Goal: Contribute content: Contribute content

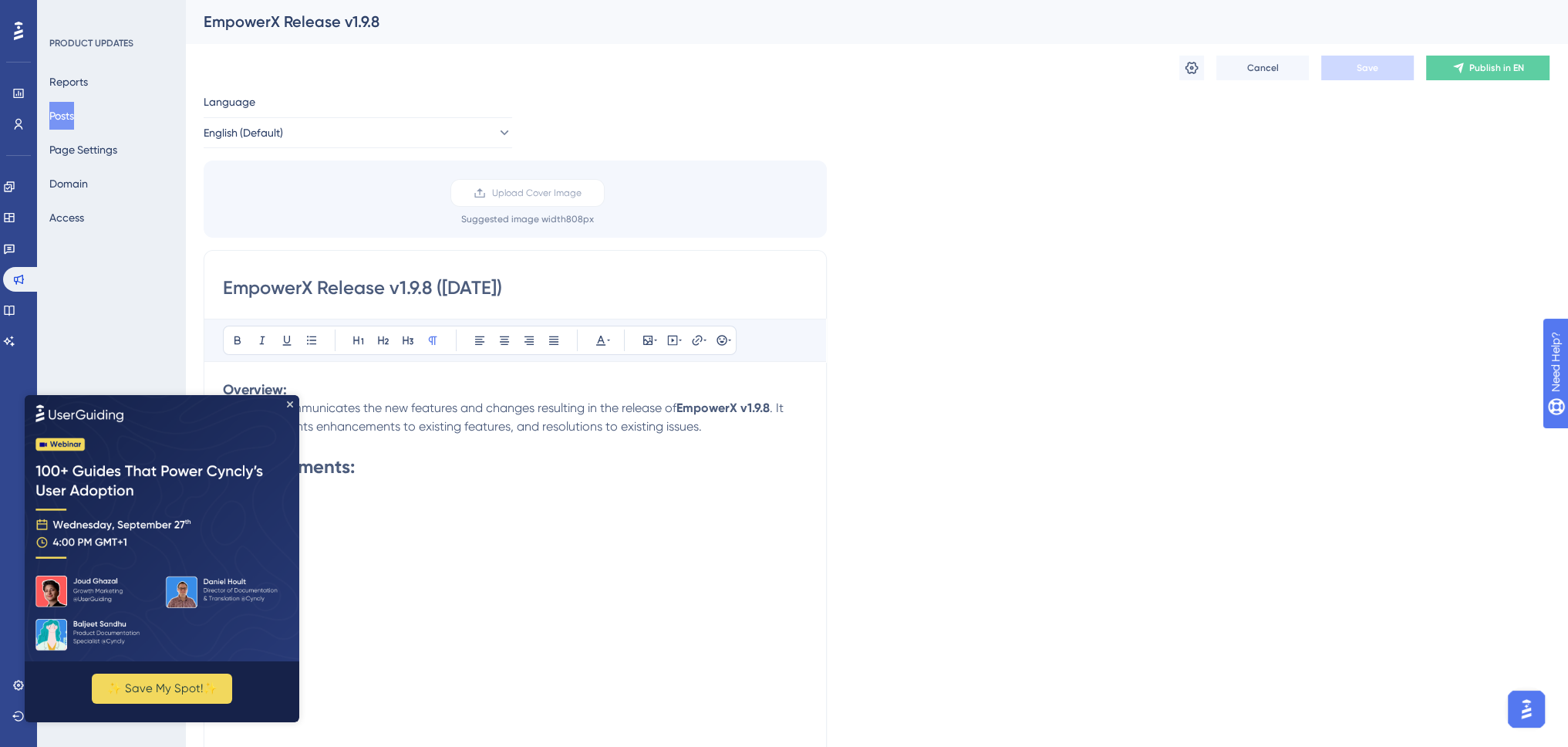
click at [293, 402] on img at bounding box center [162, 528] width 275 height 267
click at [287, 403] on icon "Close Preview" at bounding box center [290, 404] width 7 height 7
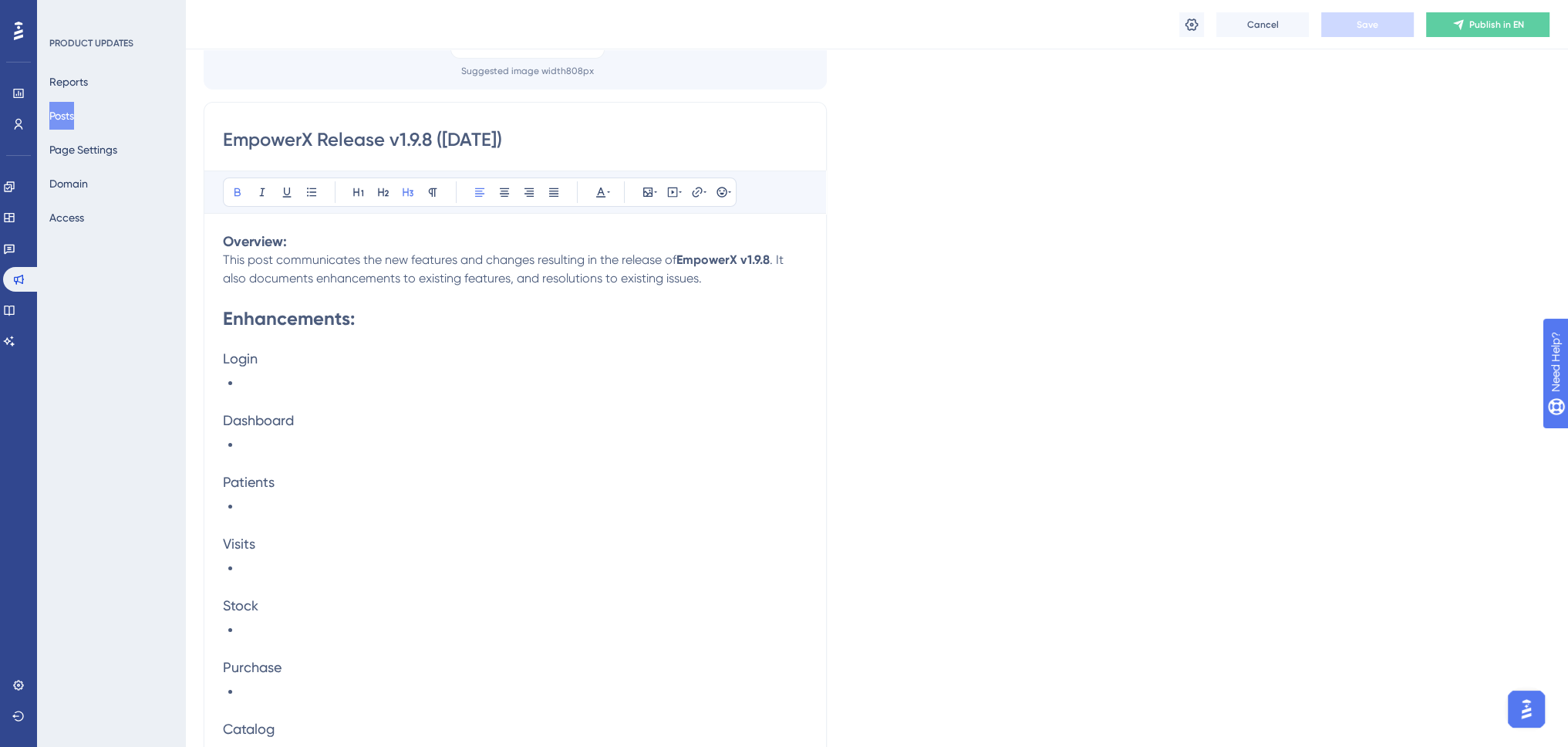
scroll to position [232, 0]
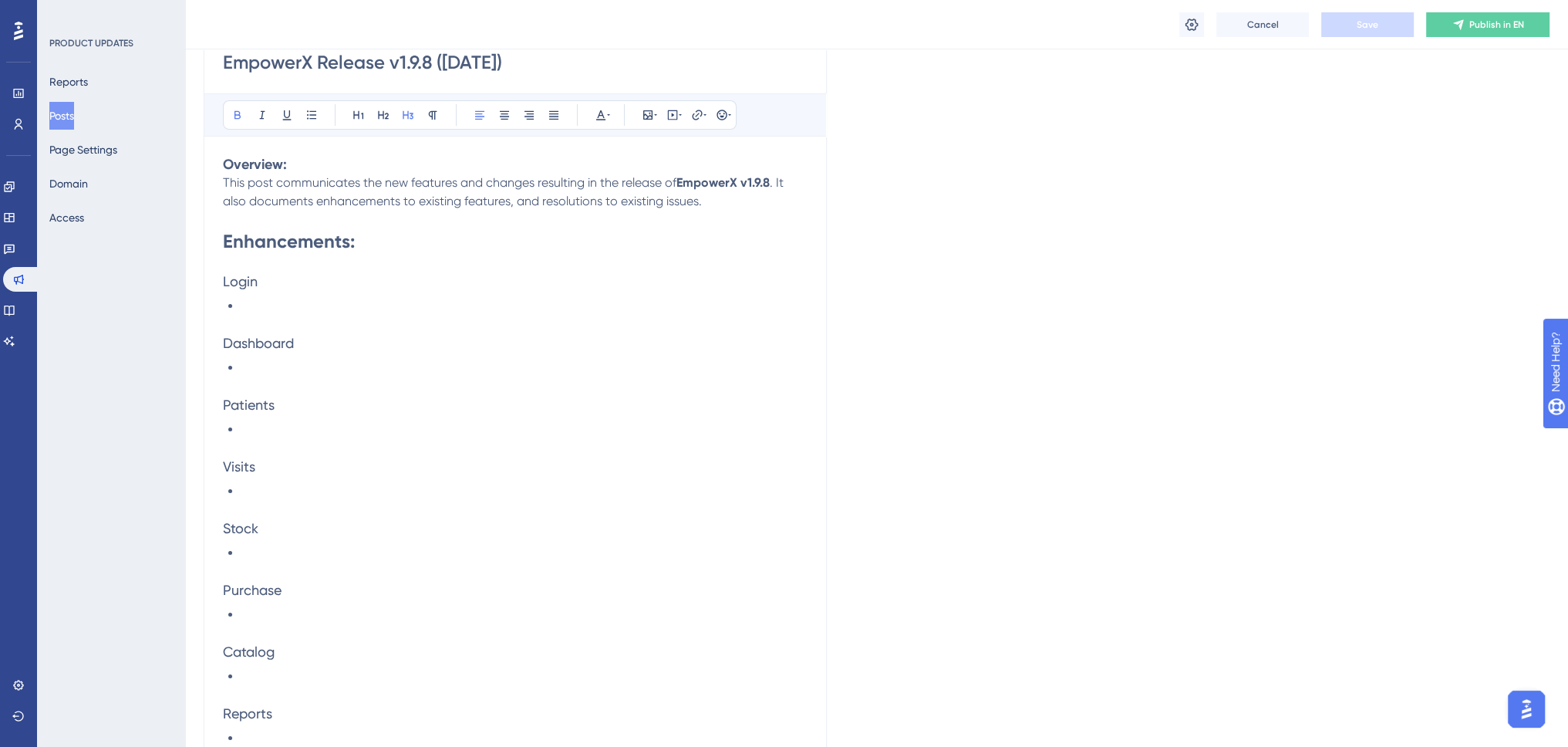
click at [272, 674] on li at bounding box center [524, 676] width 566 height 19
click at [246, 198] on span ". It also documents enhancements to existing features, and resolutions to exist…" at bounding box center [505, 191] width 564 height 33
click at [228, 164] on strong "Overview:" at bounding box center [255, 164] width 64 height 17
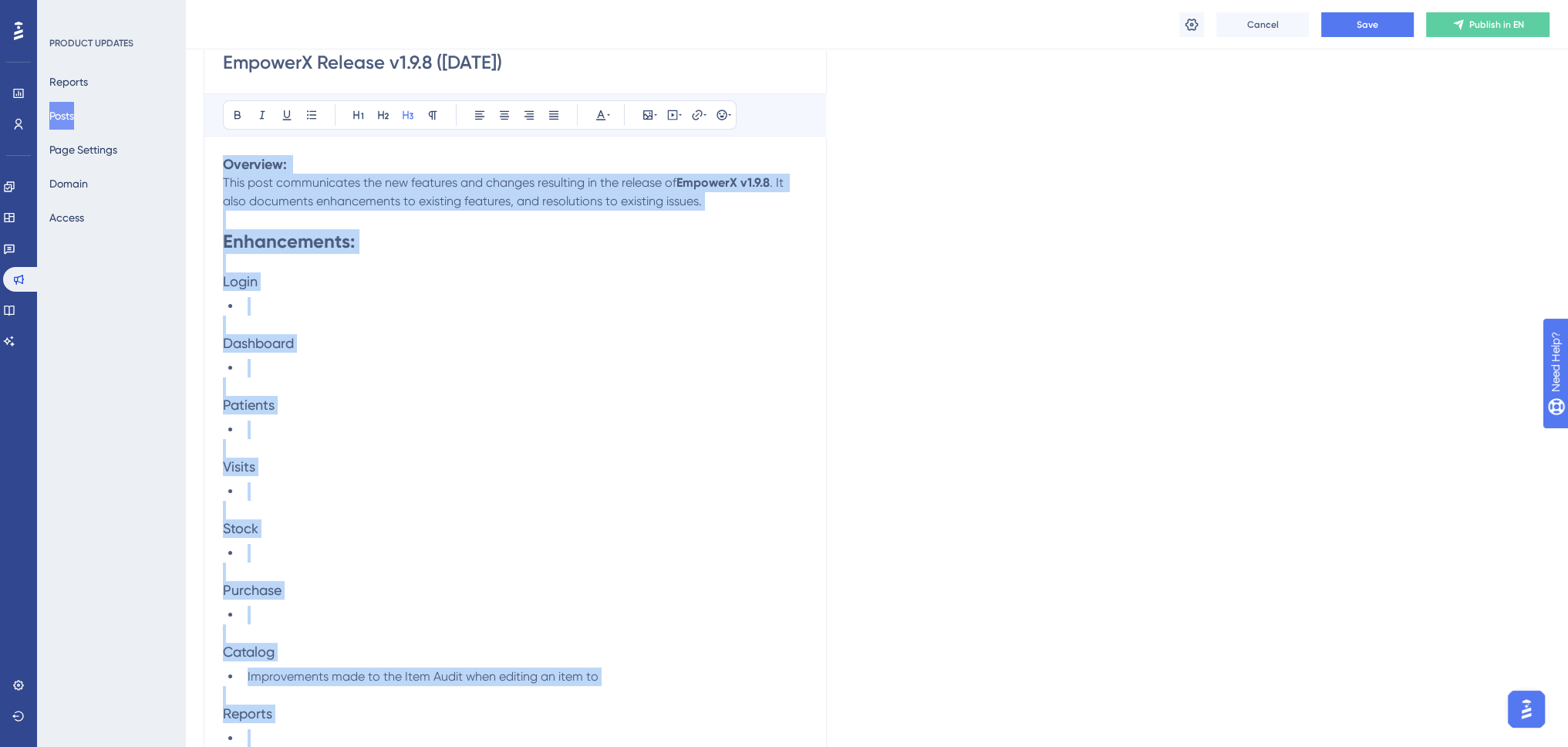
copy div "Overview: This post communicates the new features and changes resulting in the …"
click at [283, 211] on p at bounding box center [515, 220] width 585 height 19
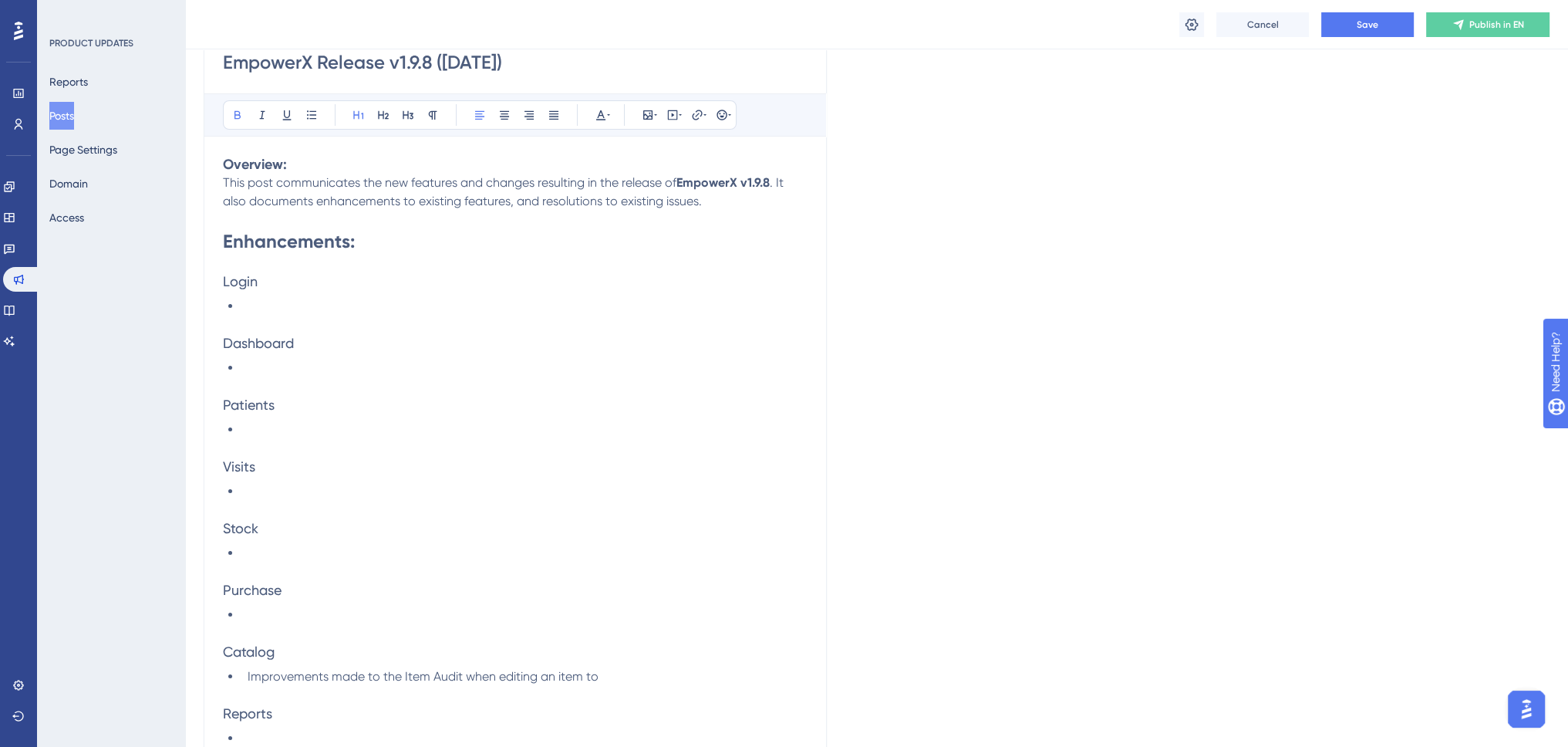
click at [240, 236] on strong "Enhancements:" at bounding box center [289, 241] width 132 height 23
drag, startPoint x: 224, startPoint y: 277, endPoint x: 245, endPoint y: 255, distance: 30.4
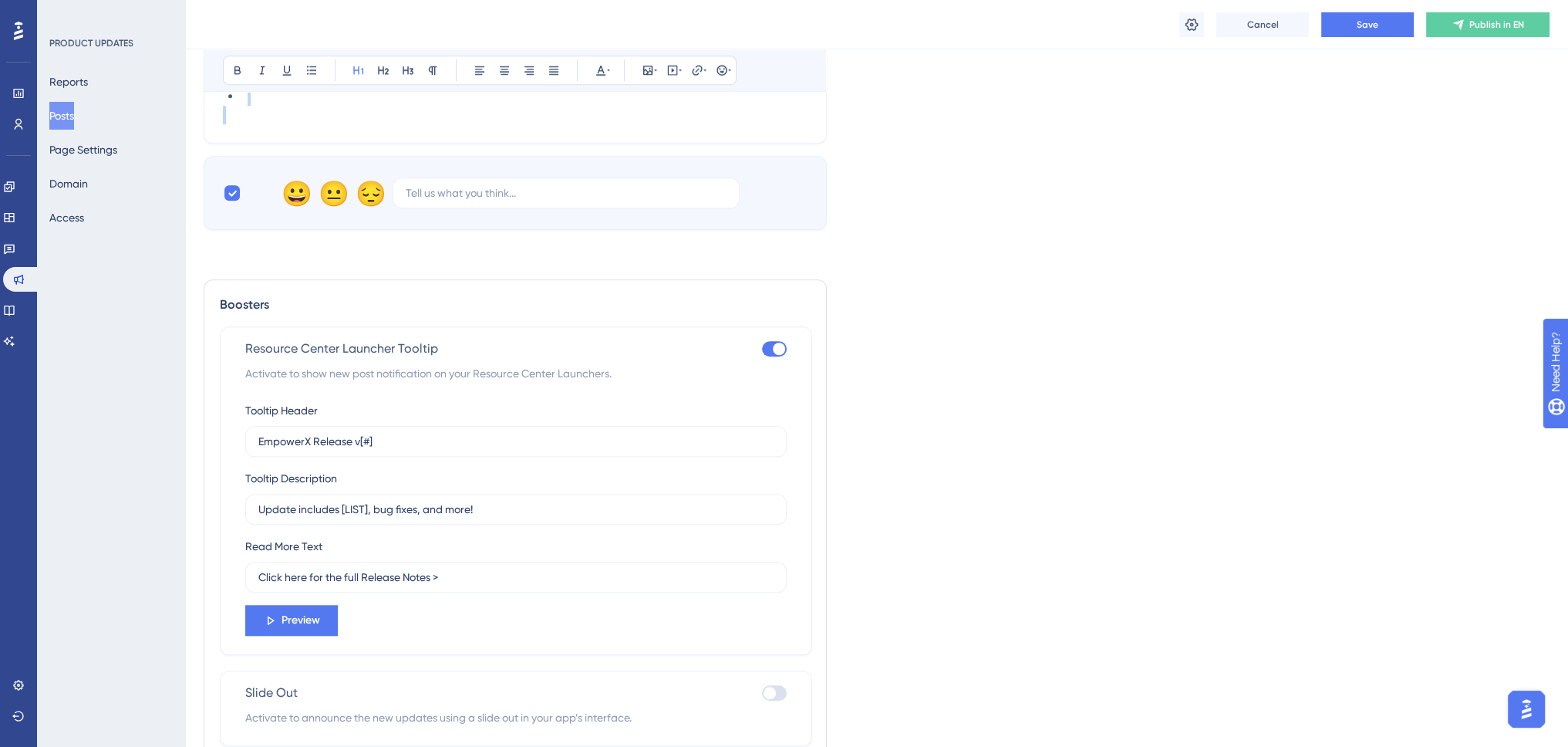
scroll to position [1732, 0]
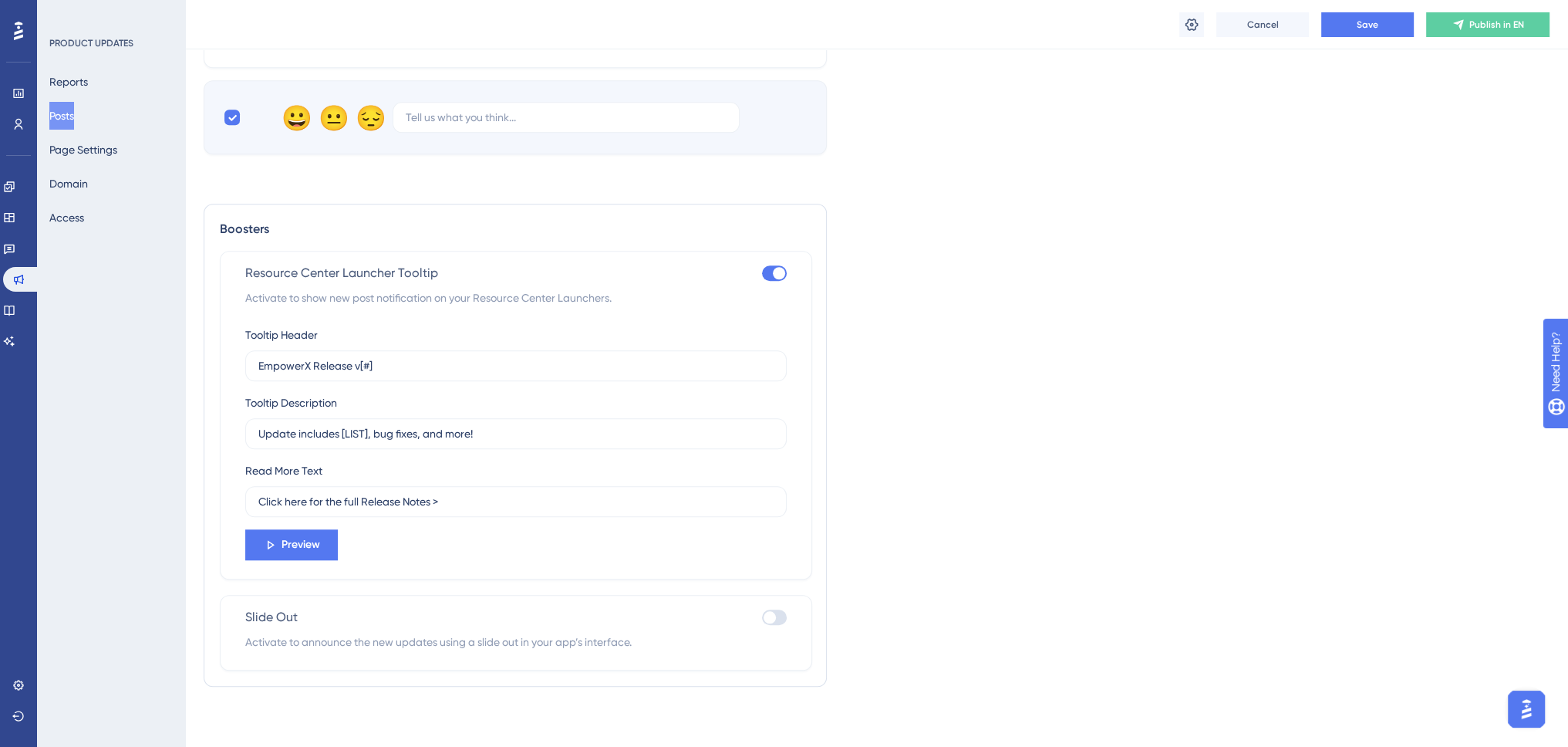
drag, startPoint x: 222, startPoint y: 238, endPoint x: 1034, endPoint y: 727, distance: 947.9
copy div "Enhancements: Login Dashboard Patients Visits Stock Purchase Catalog Improvemen…"
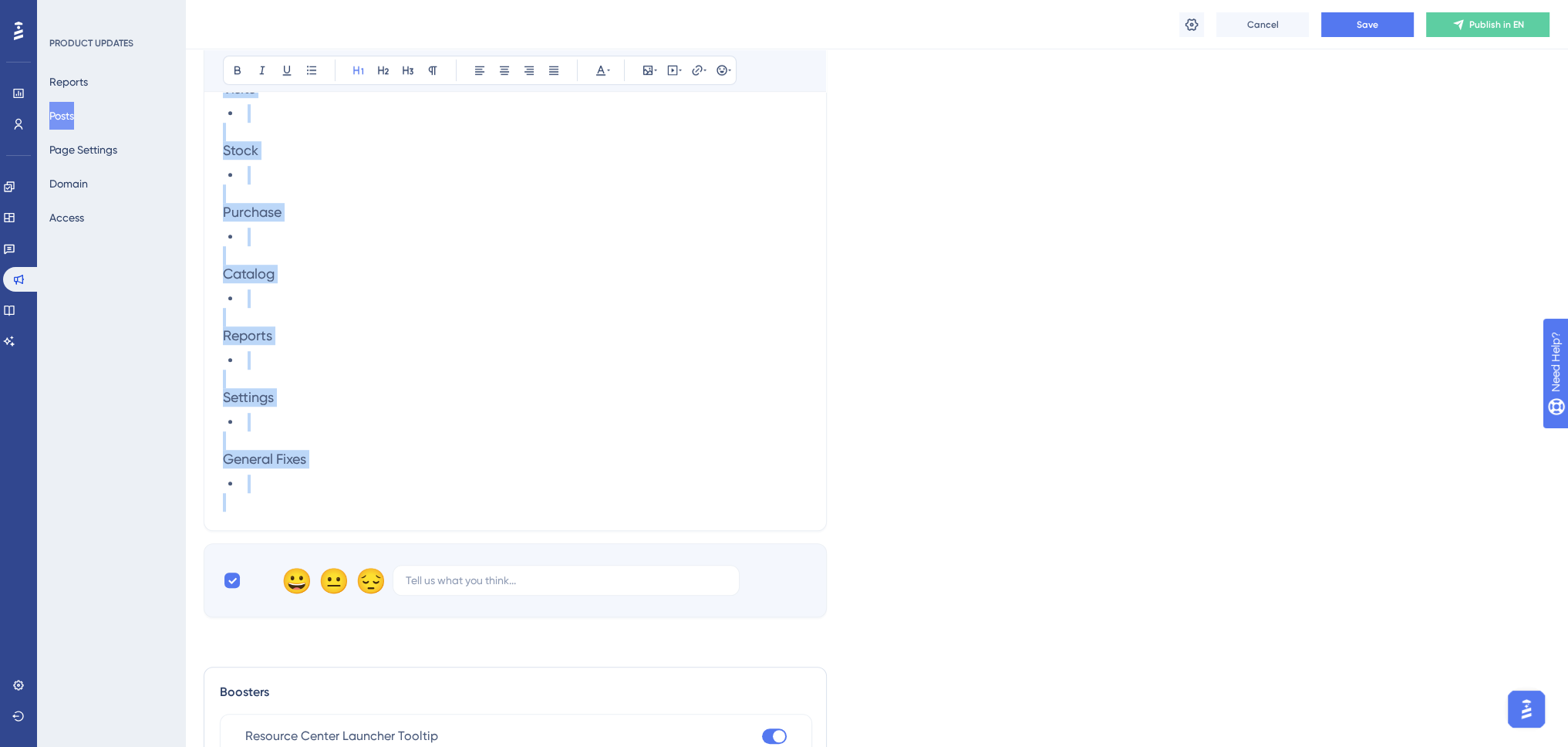
drag, startPoint x: 317, startPoint y: 339, endPoint x: 309, endPoint y: 338, distance: 8.1
click at [317, 338] on h3 "Reports" at bounding box center [515, 335] width 585 height 19
copy div "Overview: This post communicates the new features and changes resulting in the …"
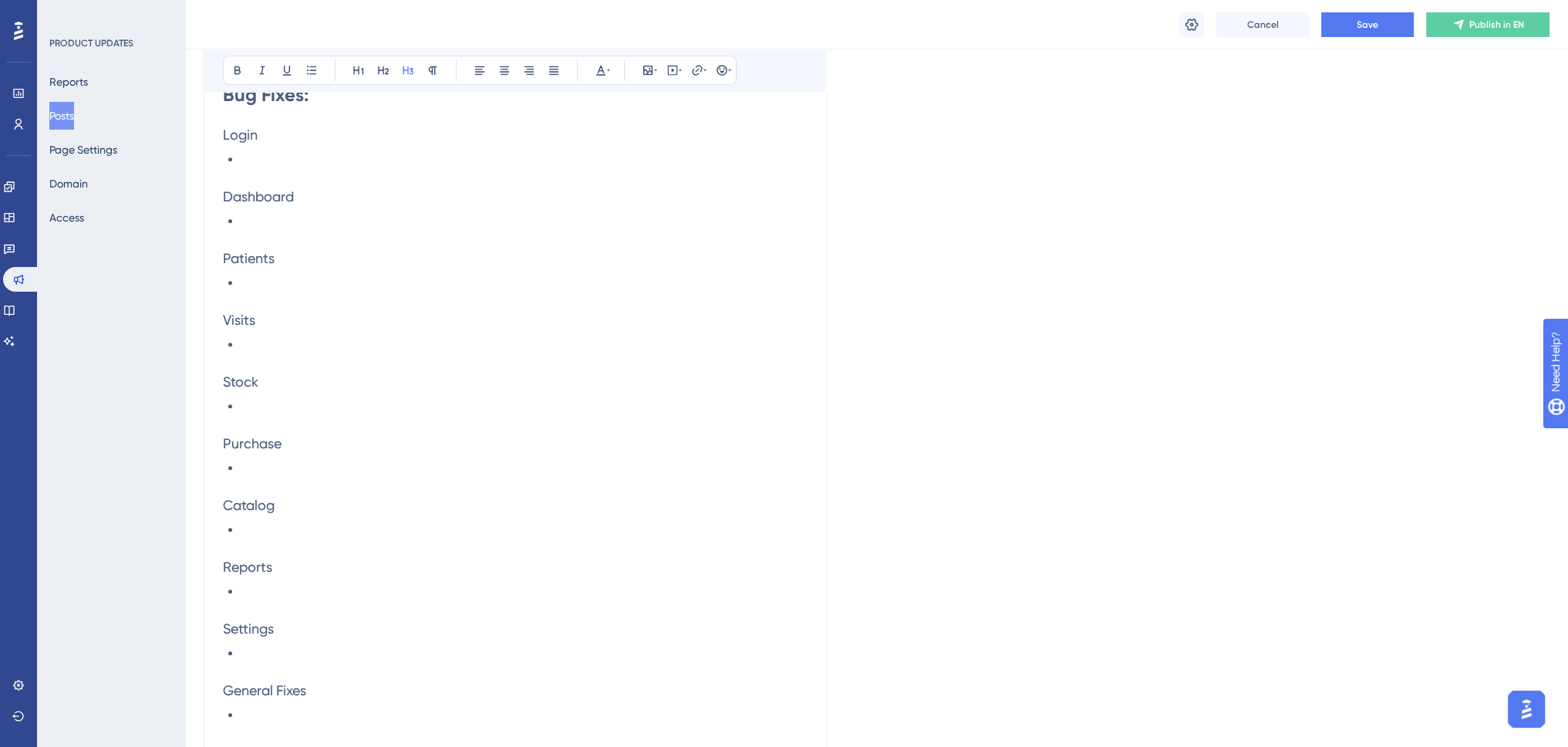
scroll to position [961, 0]
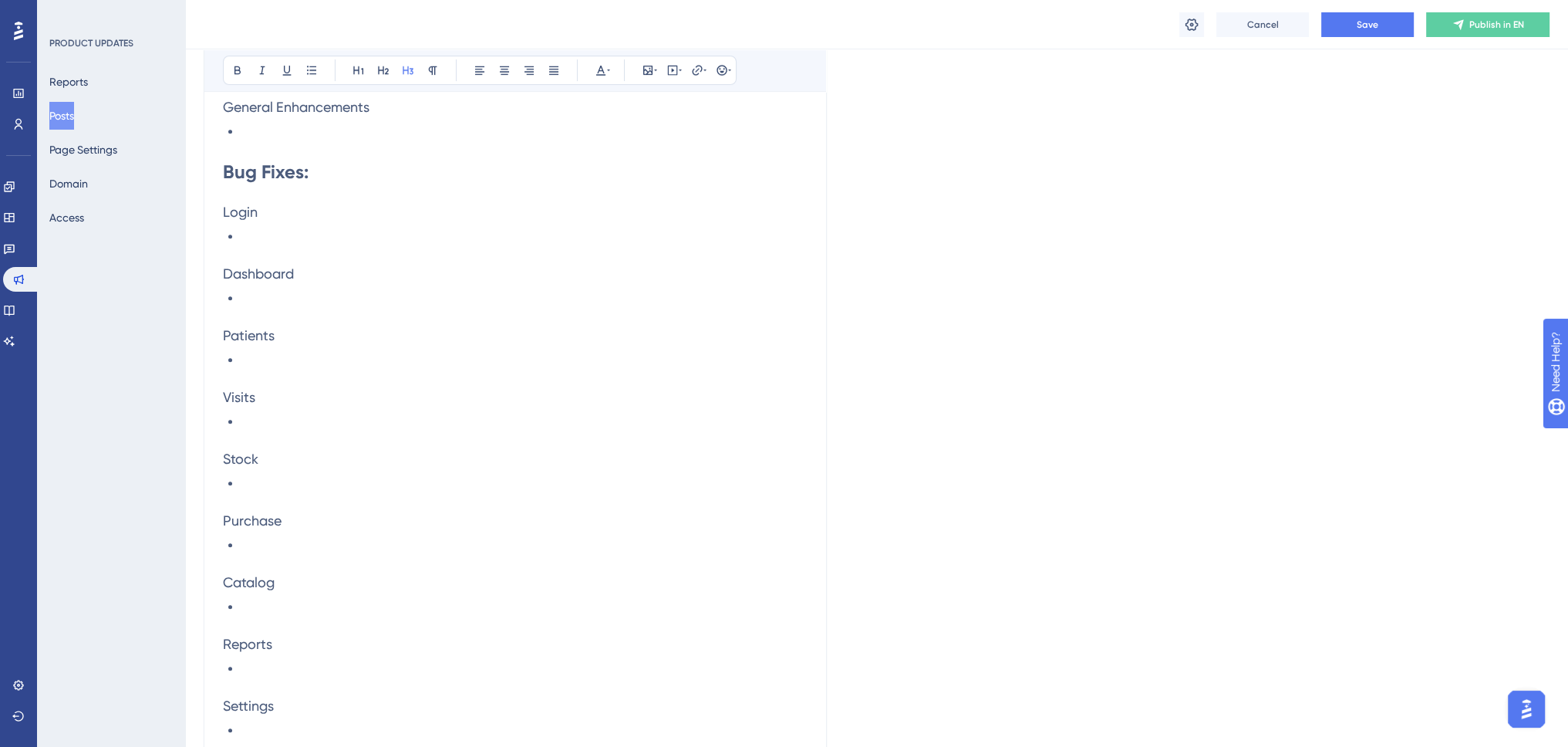
click at [271, 422] on li at bounding box center [524, 422] width 566 height 19
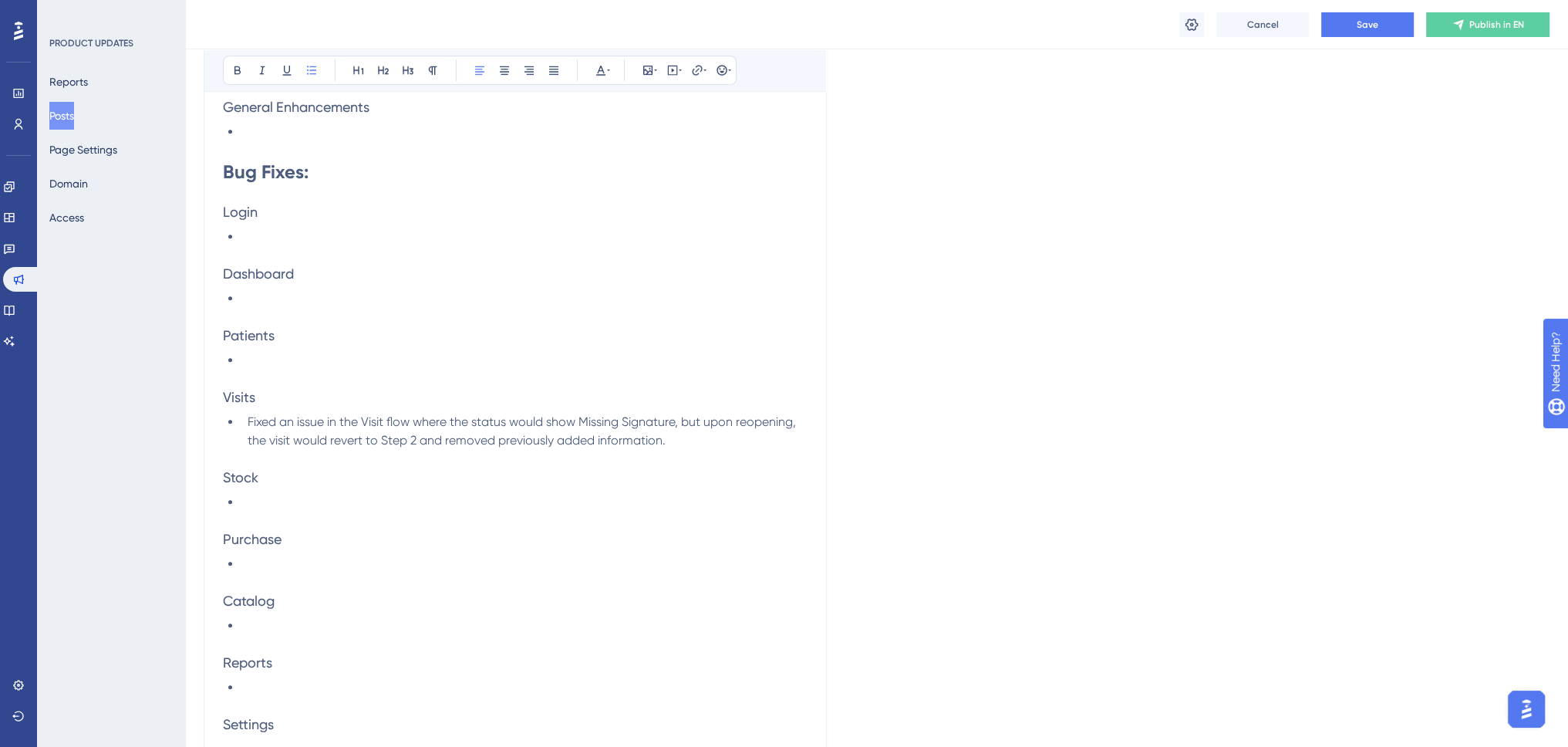
click at [713, 443] on li "Fixed an issue in the Visit flow where the status would show Missing Signature,…" at bounding box center [524, 430] width 566 height 37
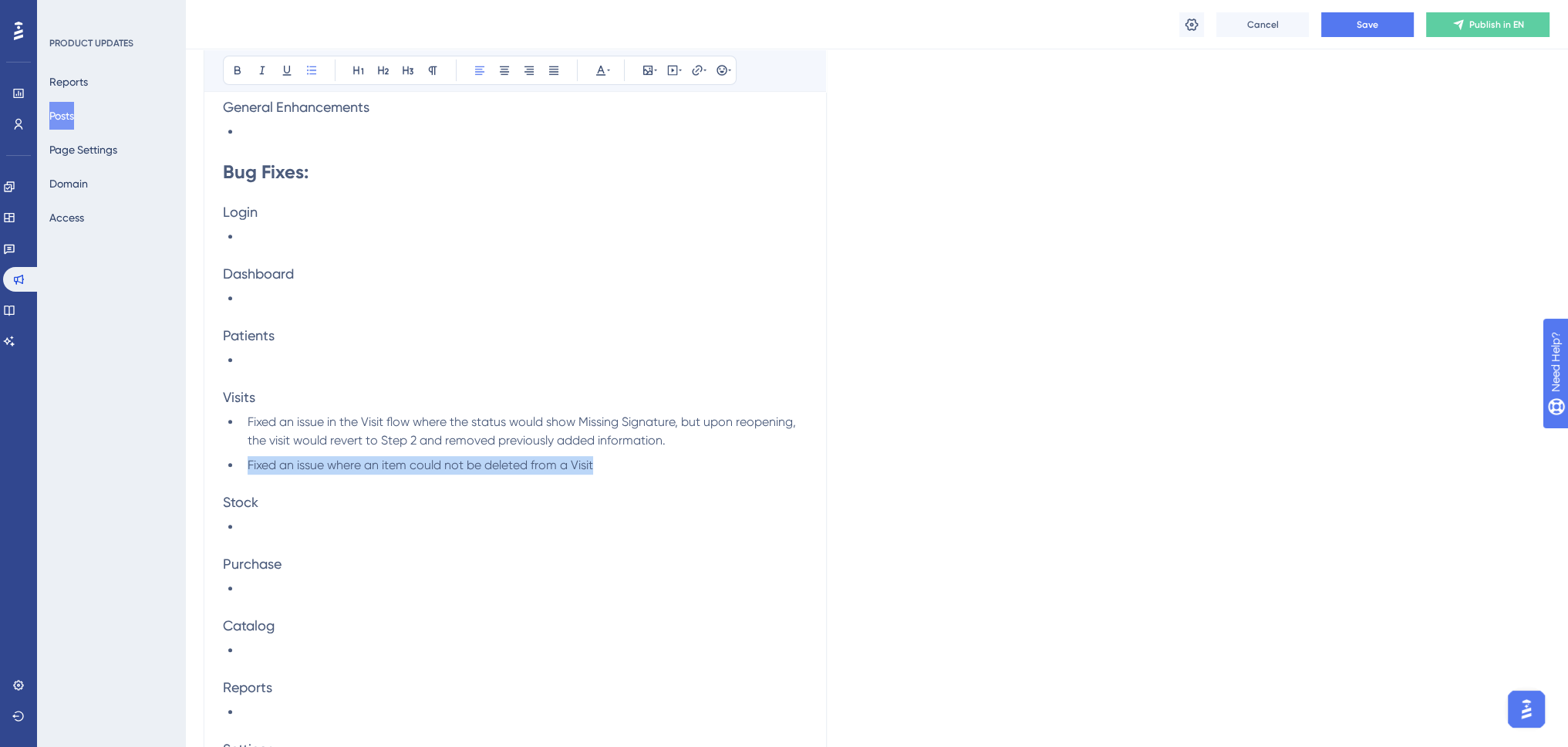
drag, startPoint x: 634, startPoint y: 465, endPoint x: 245, endPoint y: 456, distance: 389.1
click at [245, 456] on li "Fixed an issue where an item could not be deleted from a Visit" at bounding box center [524, 465] width 566 height 19
click at [302, 472] on div "Overview: This post communicates the new features and changes resulting in the …" at bounding box center [515, 144] width 585 height 1437
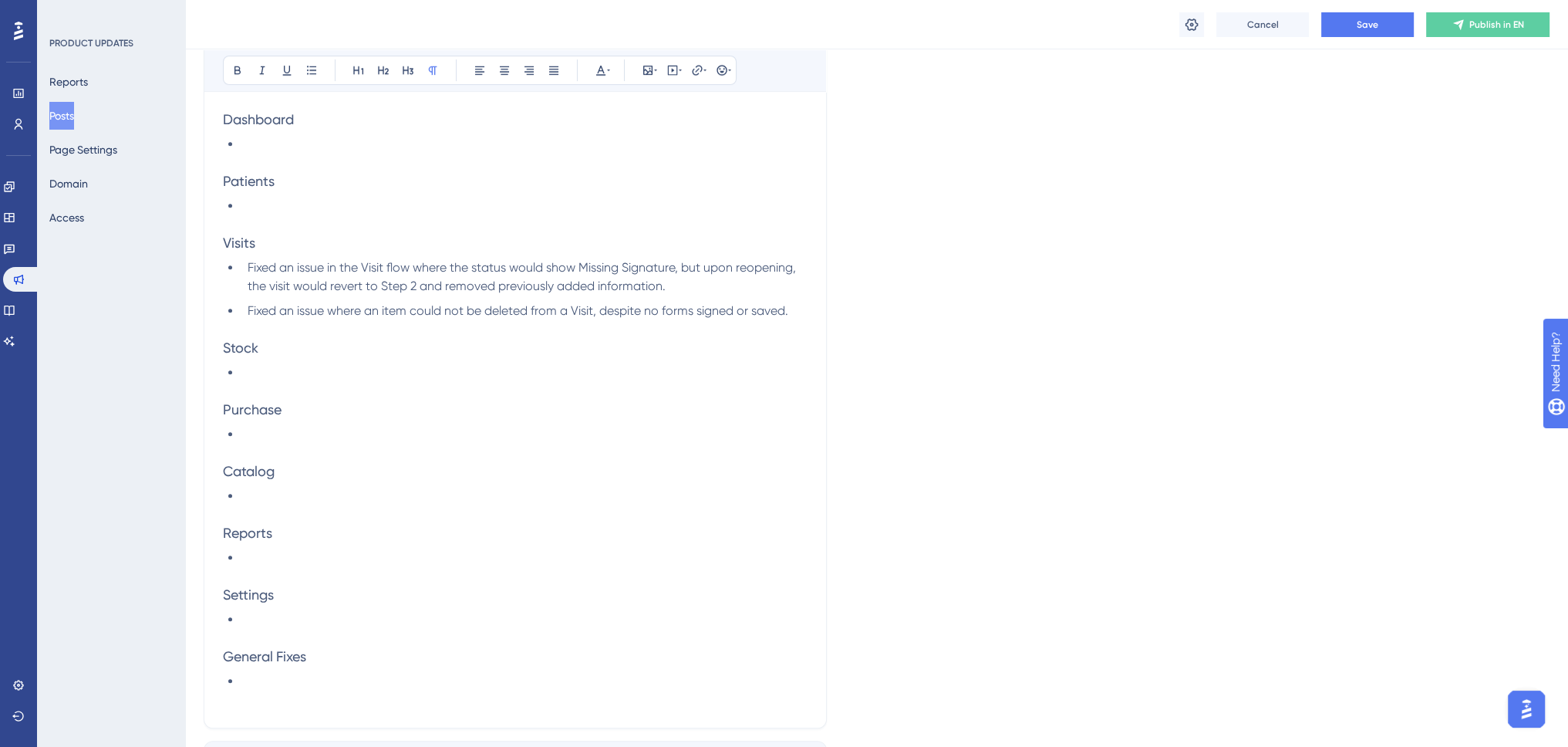
click at [281, 599] on h3 "Settings" at bounding box center [515, 595] width 585 height 19
drag, startPoint x: 1399, startPoint y: 36, endPoint x: 1381, endPoint y: 30, distance: 19.0
click at [1398, 36] on div "Cancel Save Publish in EN" at bounding box center [877, 24] width 1382 height 49
click at [1377, 27] on span "Save" at bounding box center [1366, 24] width 22 height 12
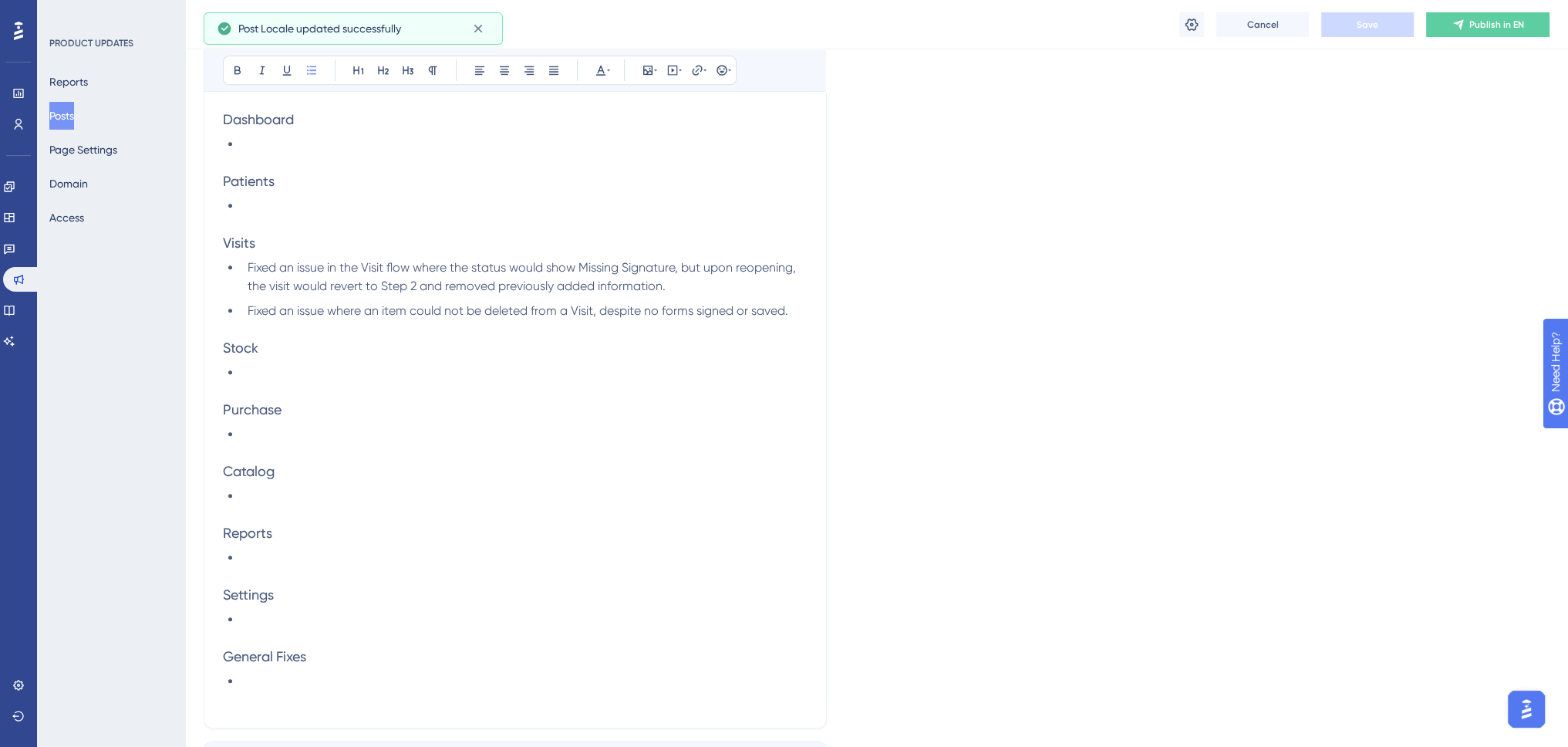
click at [71, 122] on button "Posts" at bounding box center [61, 115] width 24 height 27
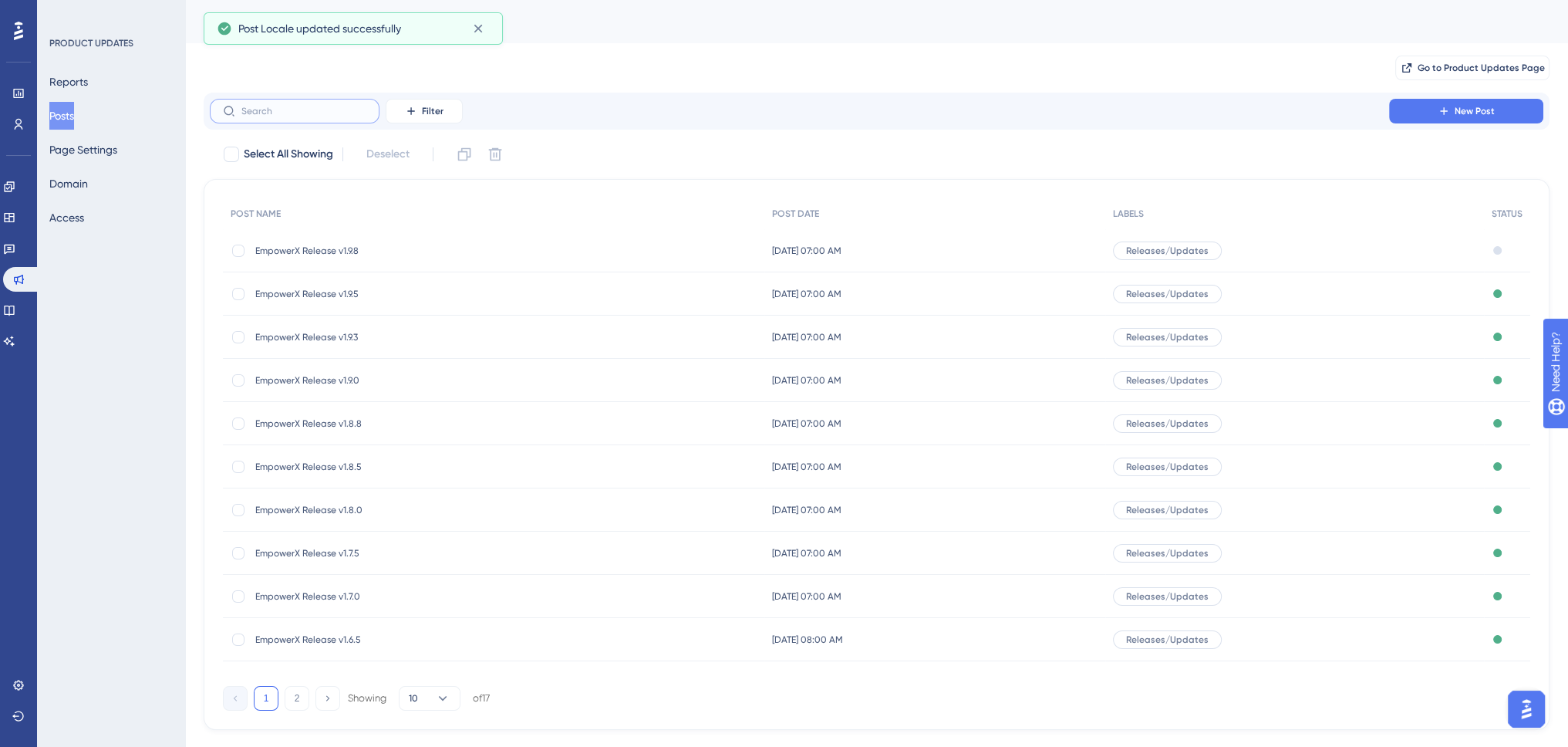
click at [275, 110] on input "text" at bounding box center [303, 110] width 125 height 10
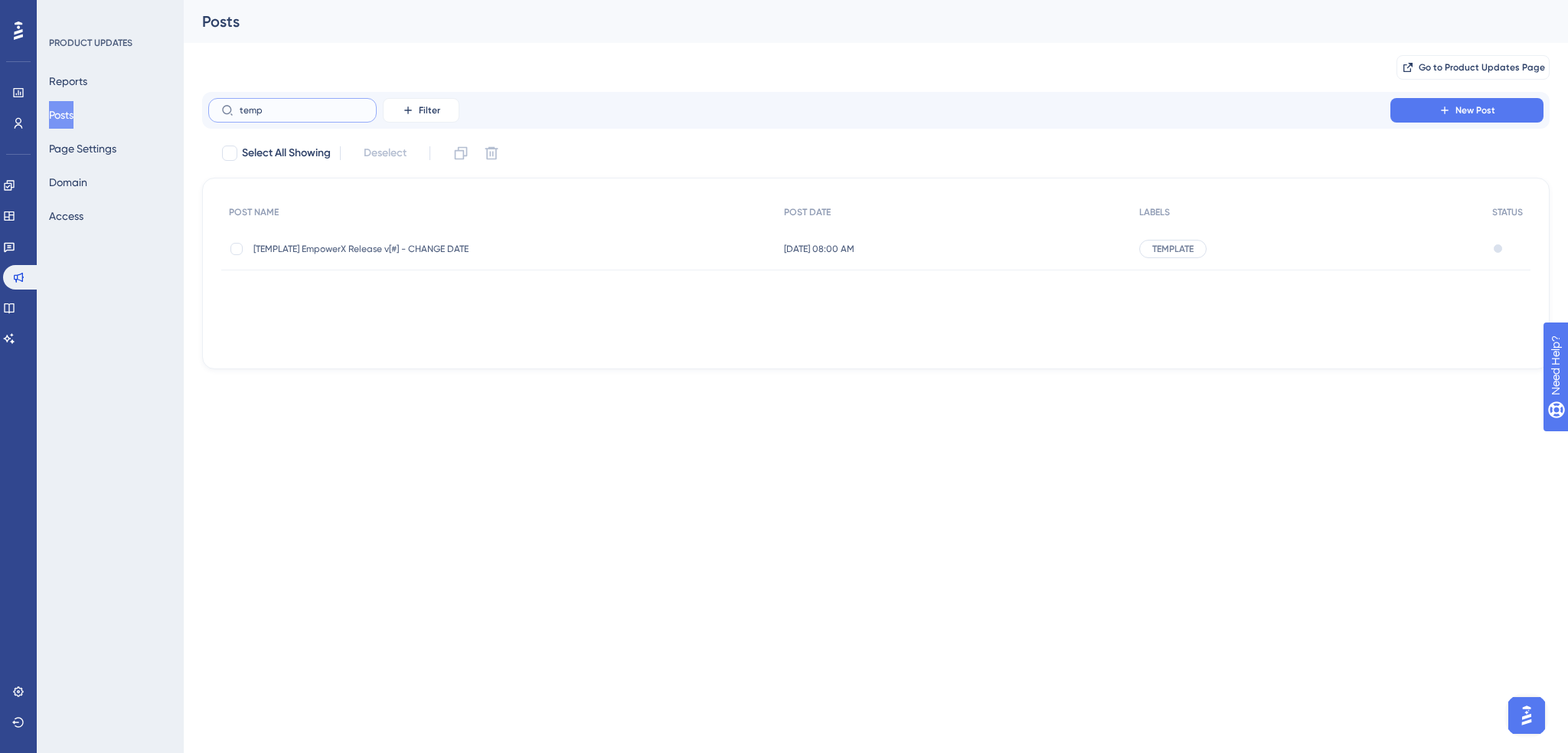
type input "temp"
click at [340, 244] on span "[TEMPLATE] EmpowerX Release v[#] - CHANGE DATE" at bounding box center [376, 249] width 245 height 12
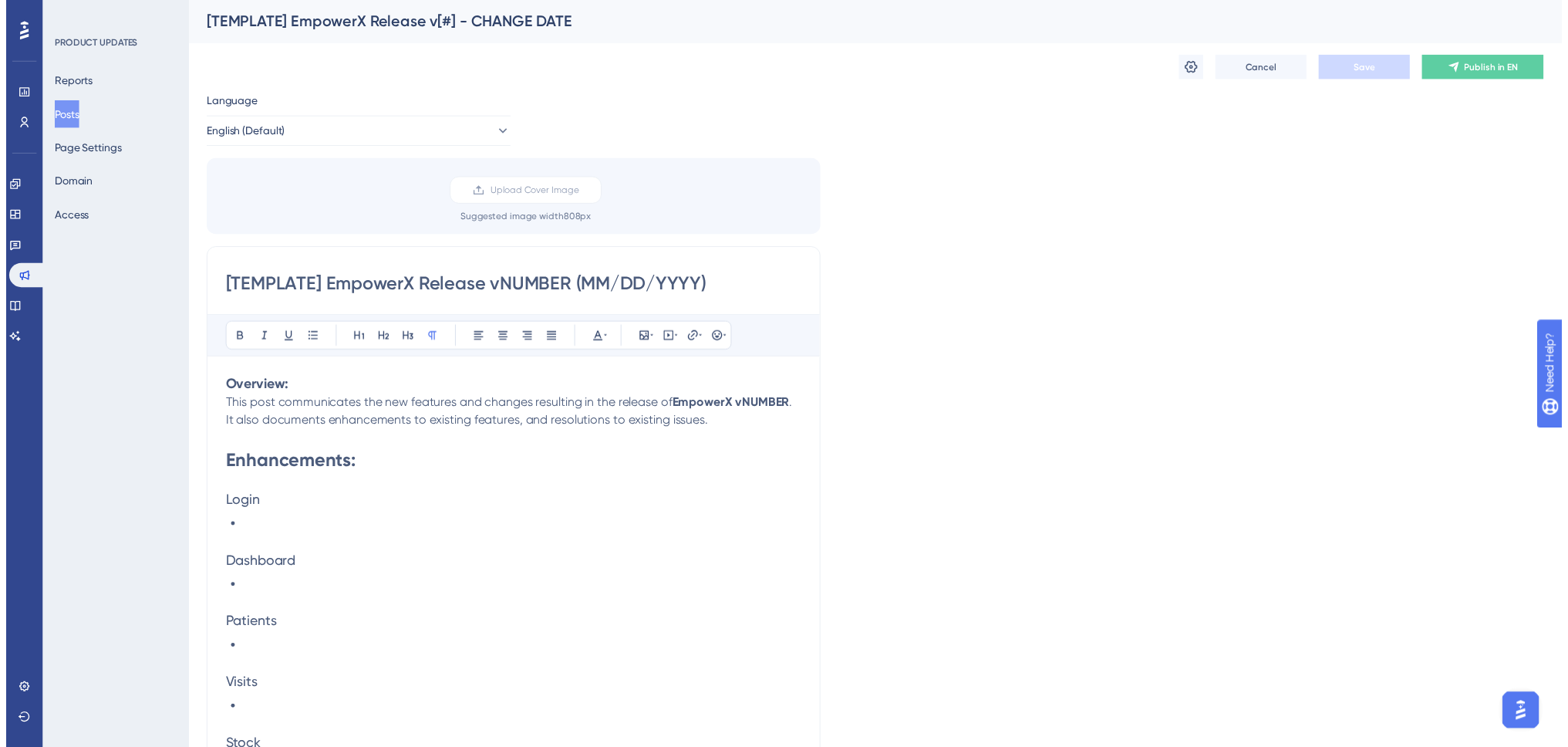
scroll to position [1014, 0]
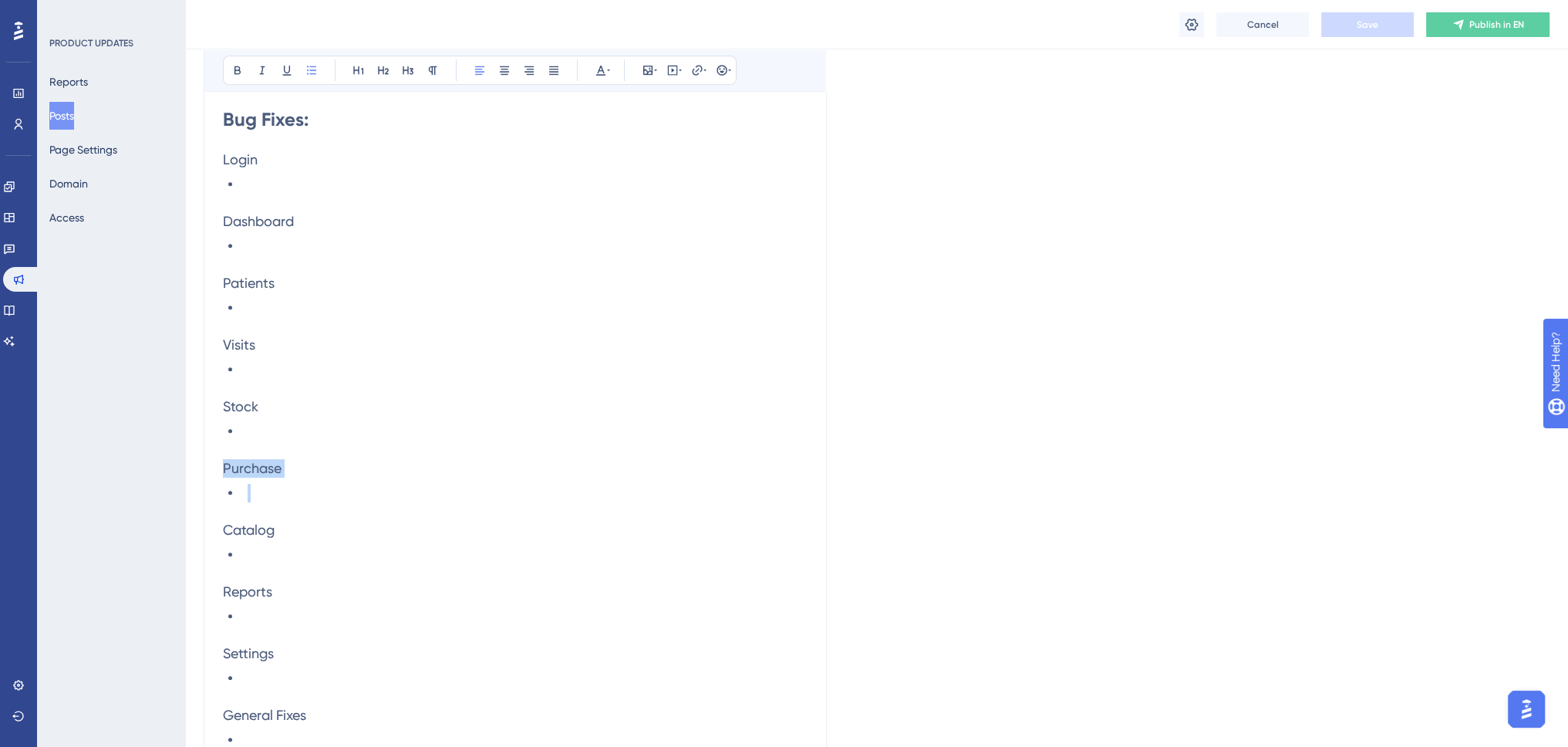
drag, startPoint x: 243, startPoint y: 492, endPoint x: 209, endPoint y: 466, distance: 42.8
click at [209, 466] on div "[TEMPLATE] EmpowerX Release vNUMBER (MM/DD/YYYY) Bold Italic Underline Bullet P…" at bounding box center [515, 14] width 623 height 1544
copy span "Purchase"
click at [269, 494] on li at bounding box center [524, 493] width 566 height 19
drag, startPoint x: 240, startPoint y: 564, endPoint x: 223, endPoint y: 521, distance: 46.2
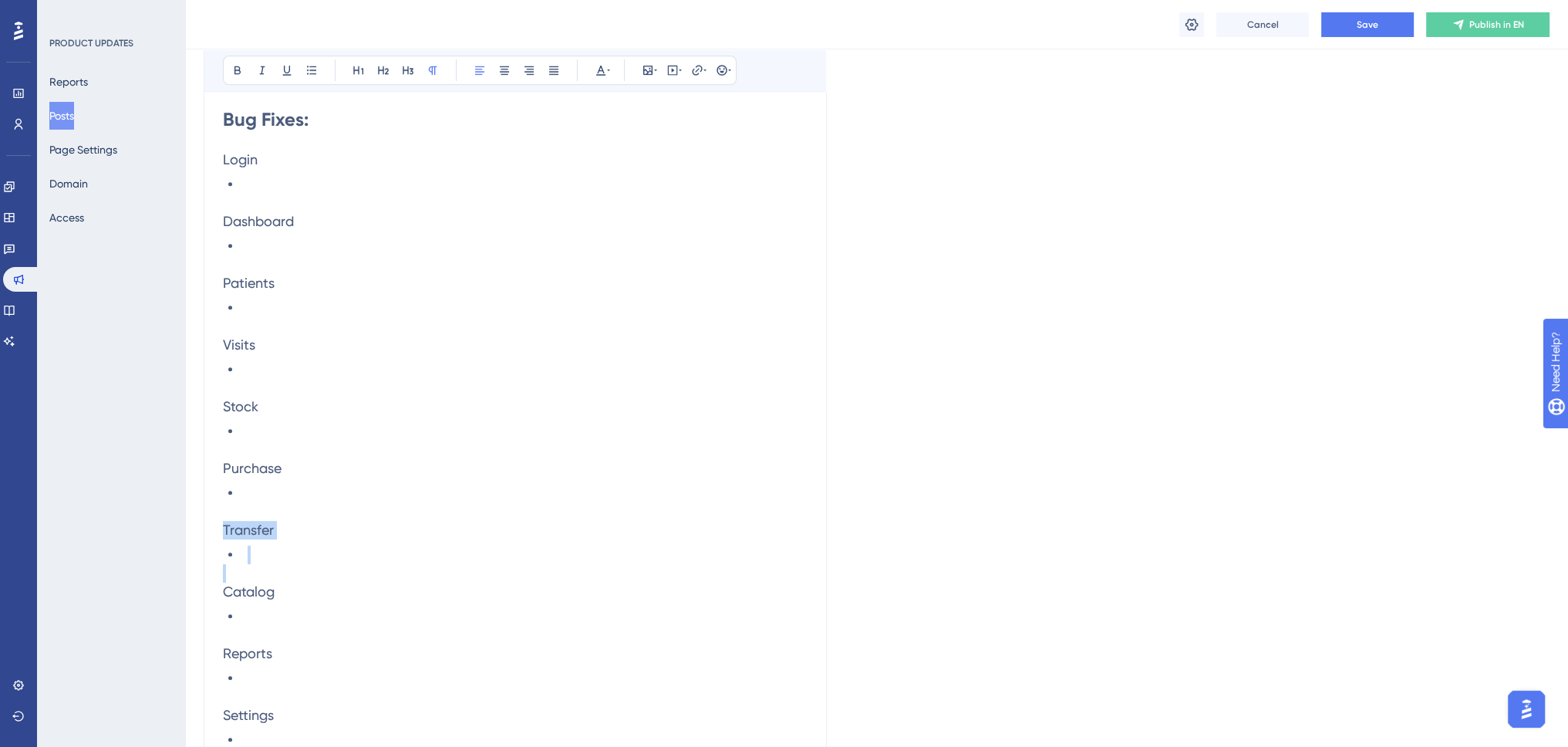
click at [223, 521] on div "Overview: This post communicates the new features and changes resulting in the …" at bounding box center [515, 101] width 585 height 1456
copy div "Transfer"
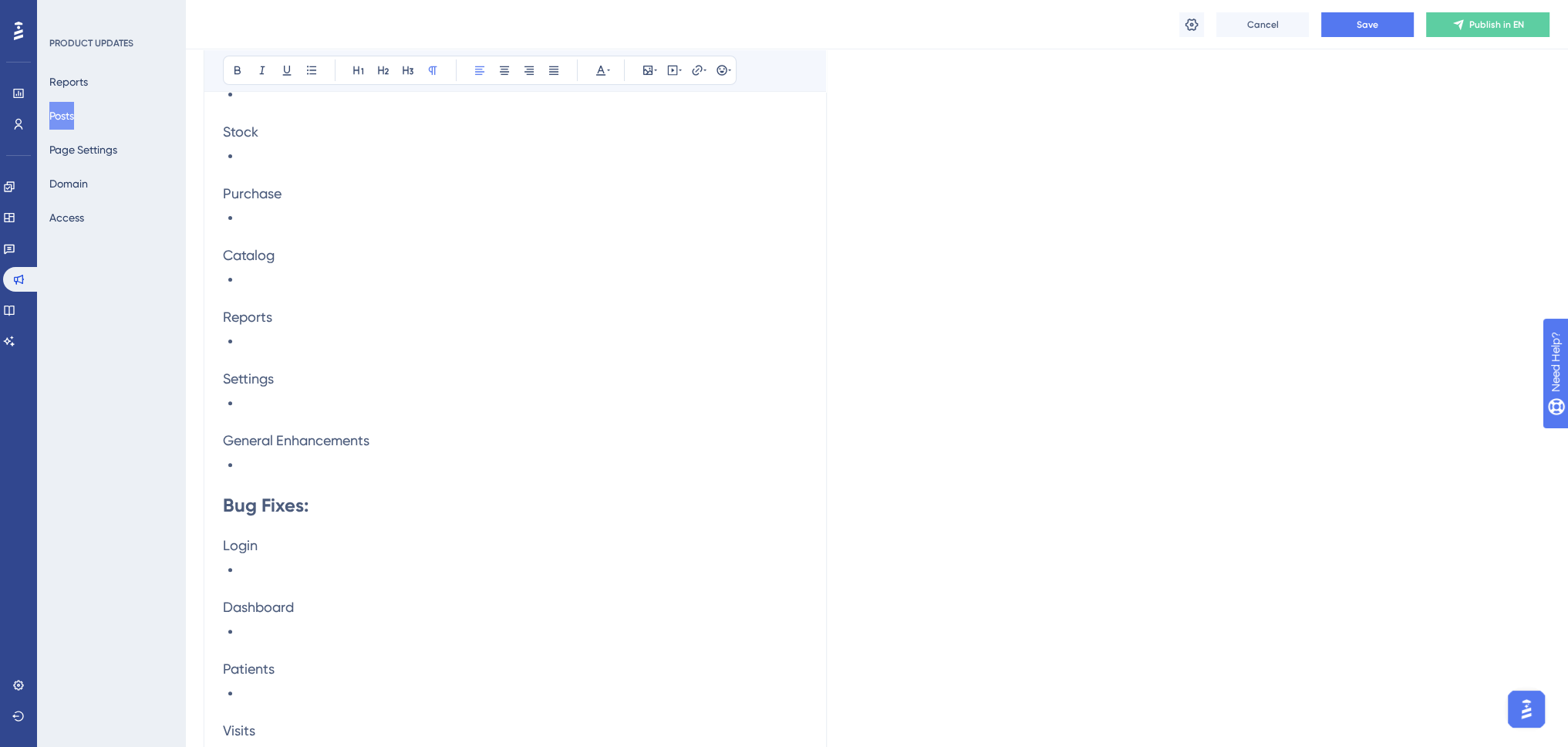
click at [218, 238] on div "[TEMPLATE] EmpowerX Release vNUMBER (MM/DD/YYYY) Bold Italic Underline Bullet P…" at bounding box center [515, 430] width 623 height 1606
click at [228, 231] on p at bounding box center [515, 237] width 585 height 19
click at [1355, 21] on button "Save" at bounding box center [1367, 24] width 92 height 24
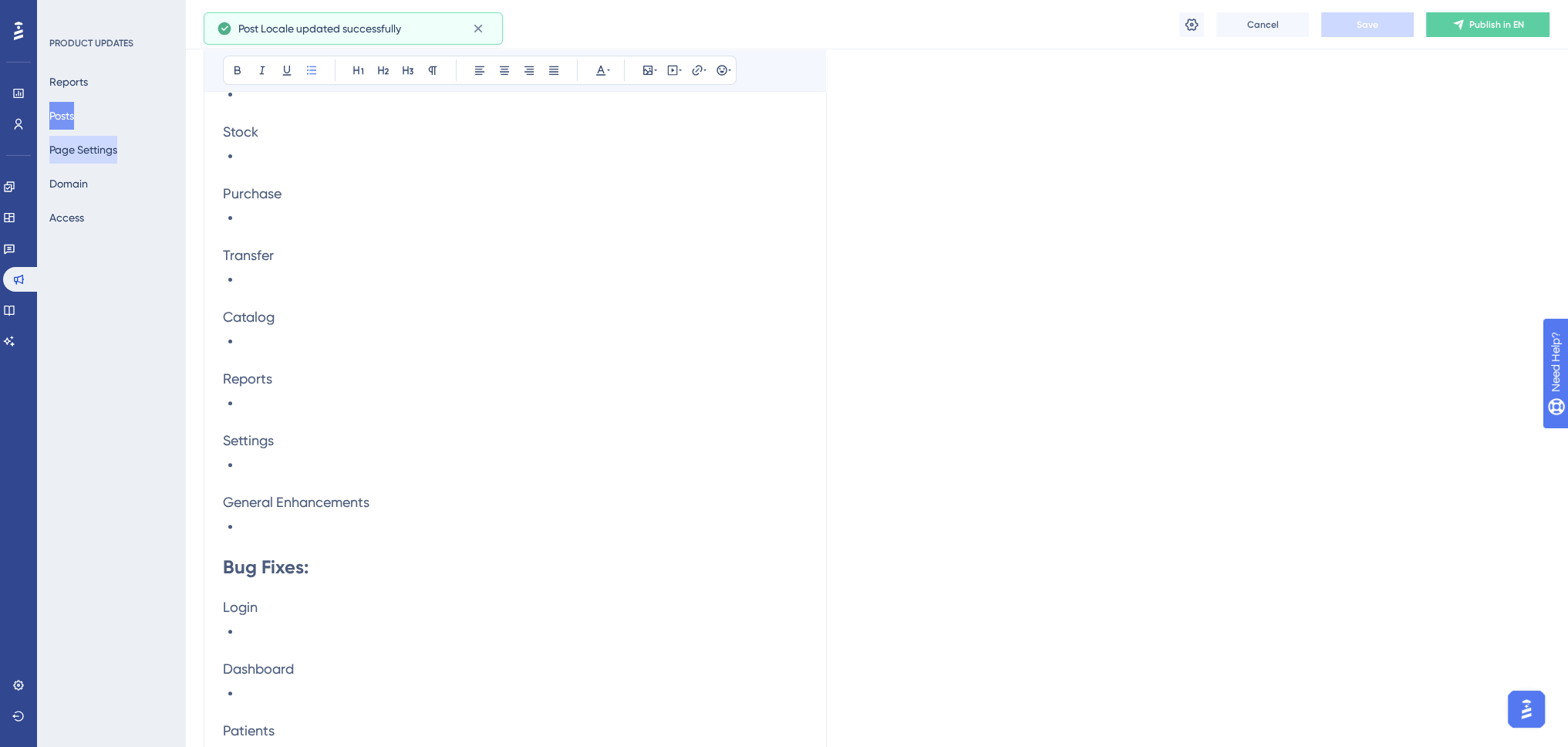
click at [77, 146] on button "Page Settings" at bounding box center [83, 149] width 68 height 27
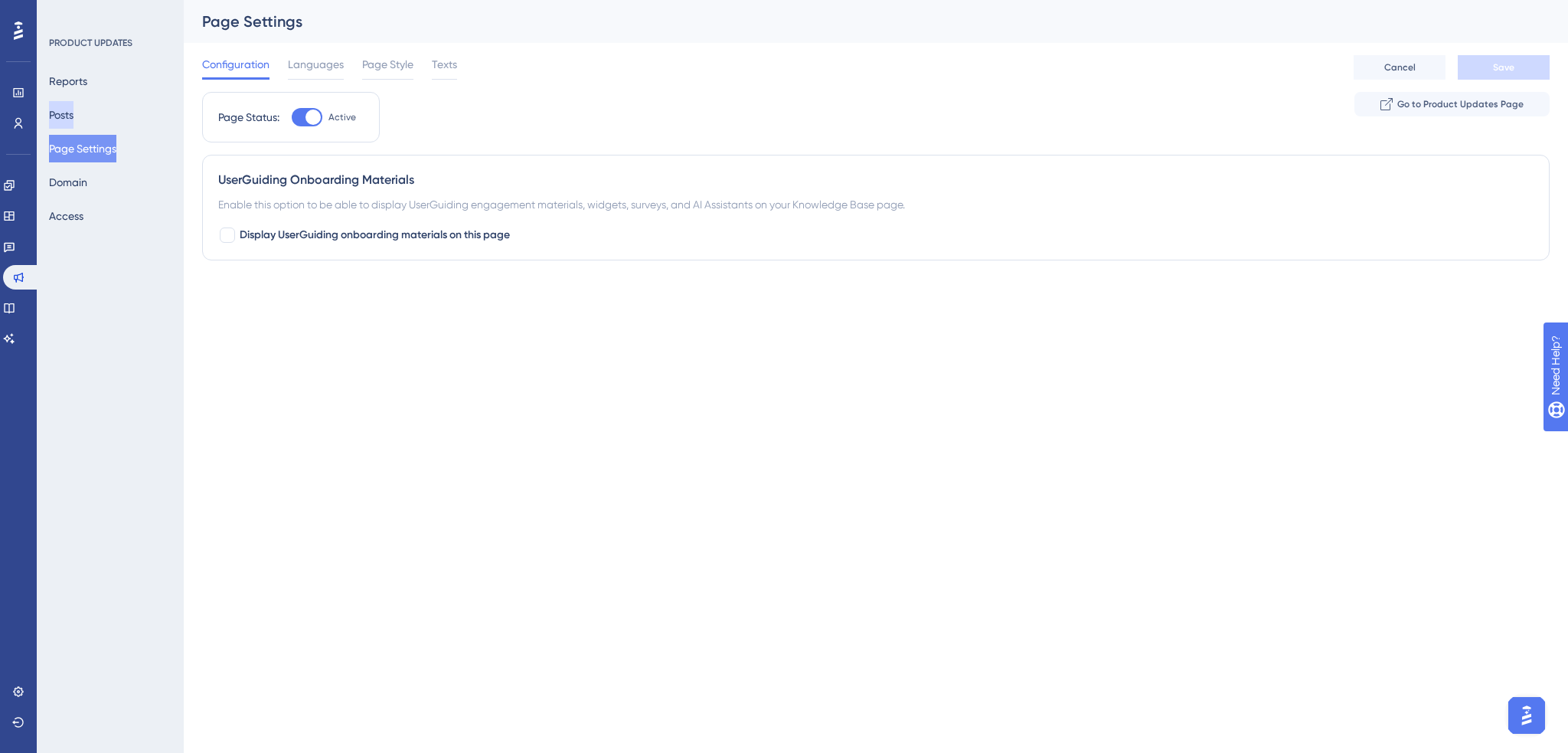
click at [65, 115] on button "Posts" at bounding box center [61, 114] width 24 height 27
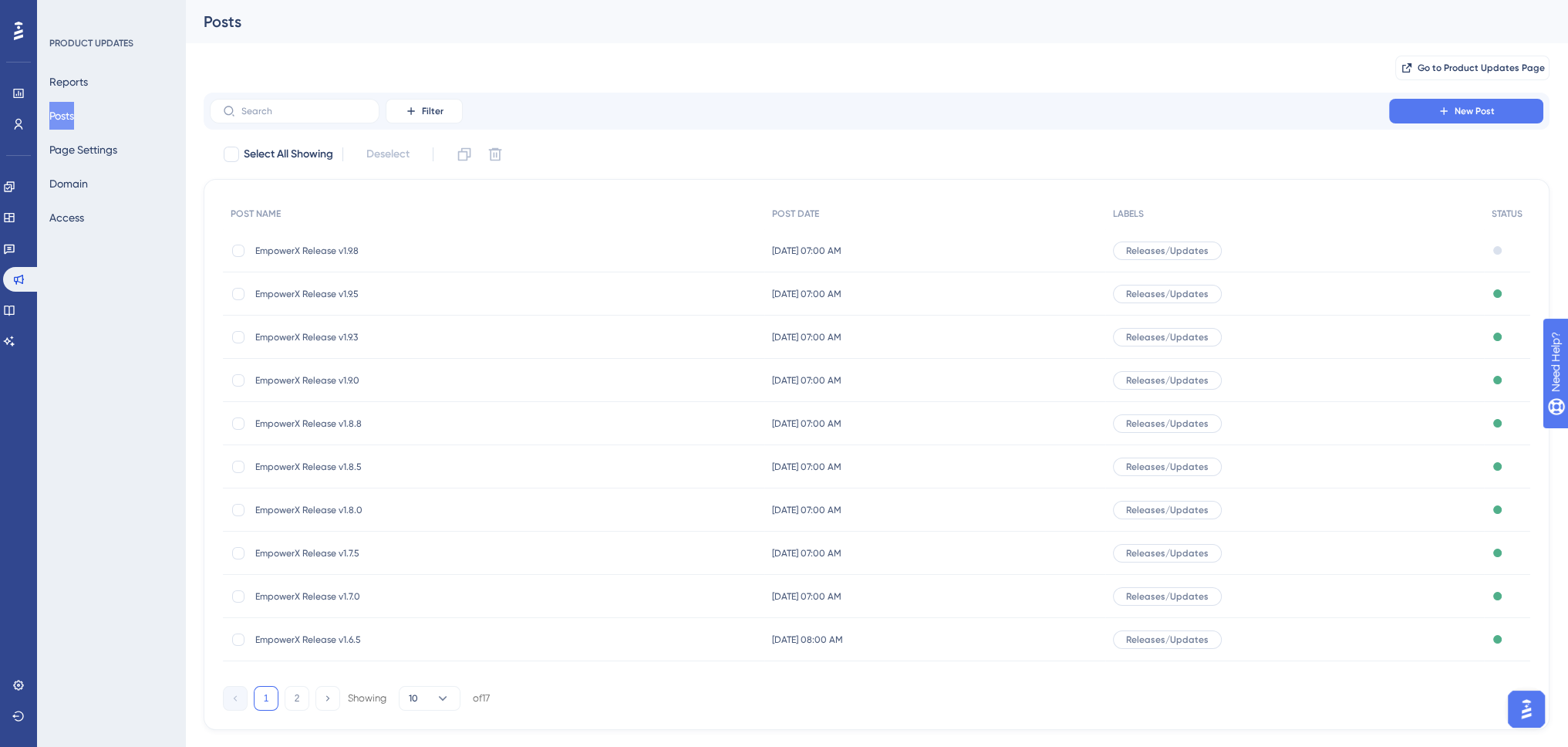
click at [318, 246] on span "EmpowerX Release v1.9.8" at bounding box center [379, 251] width 247 height 12
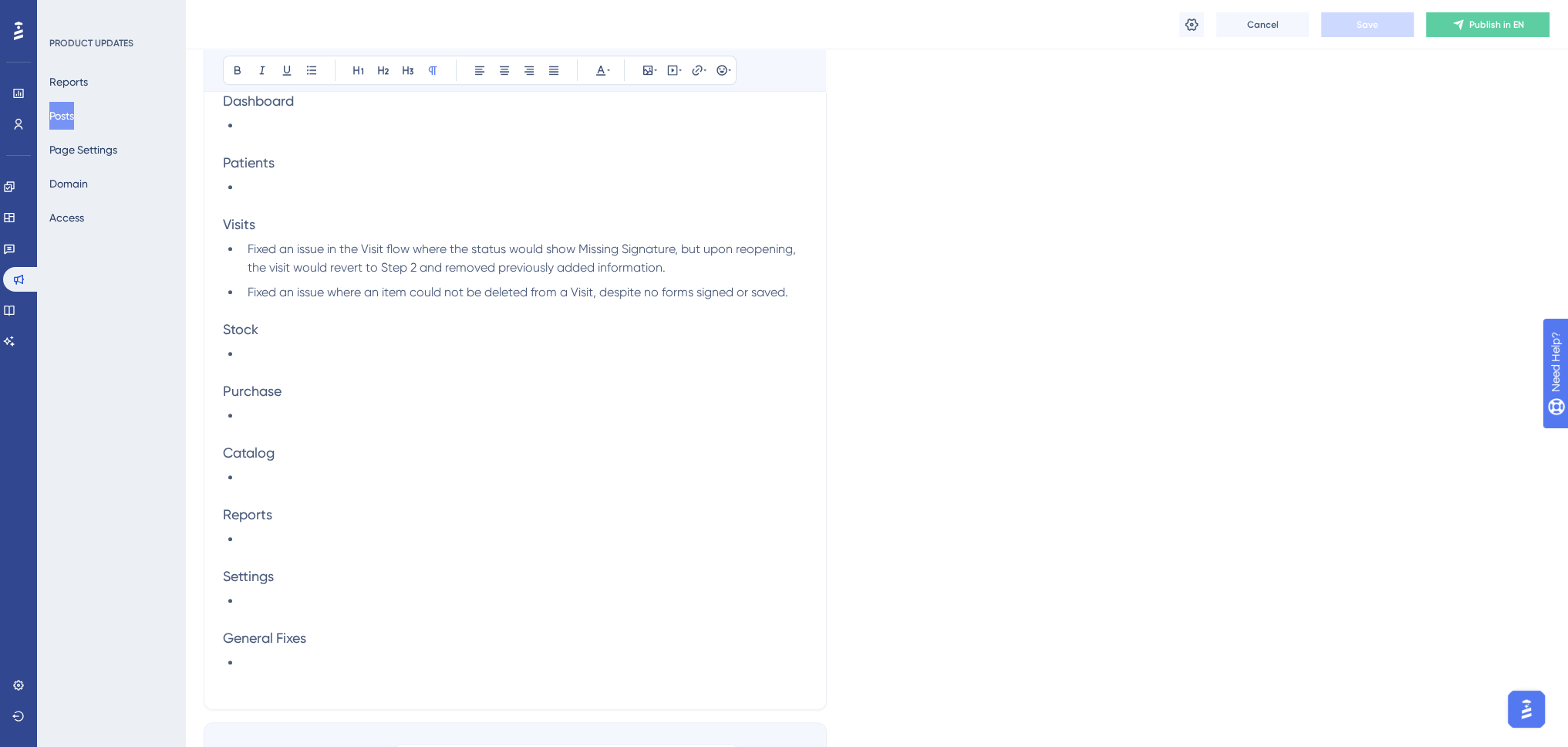
scroll to position [1365, 0]
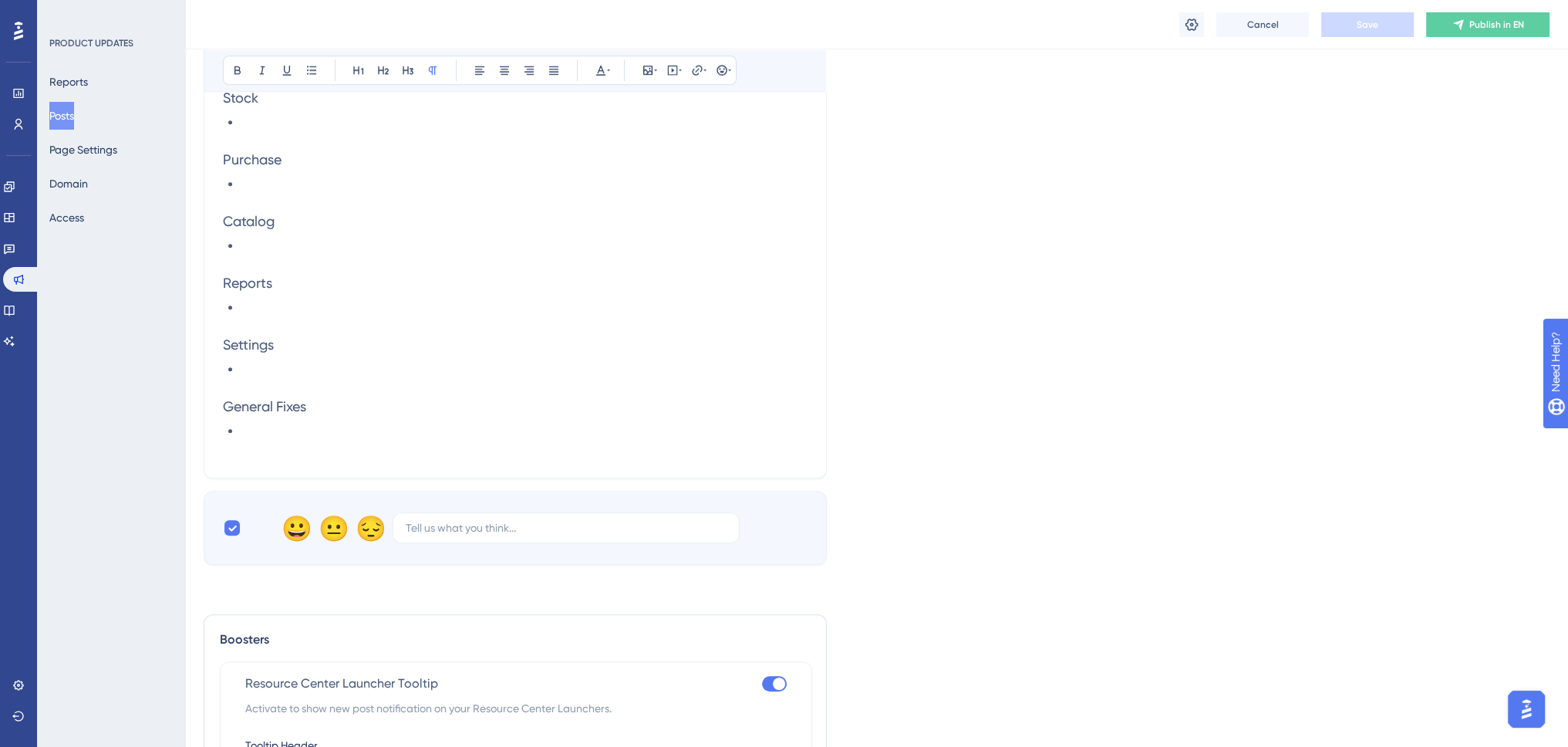
click at [225, 201] on p at bounding box center [515, 203] width 585 height 19
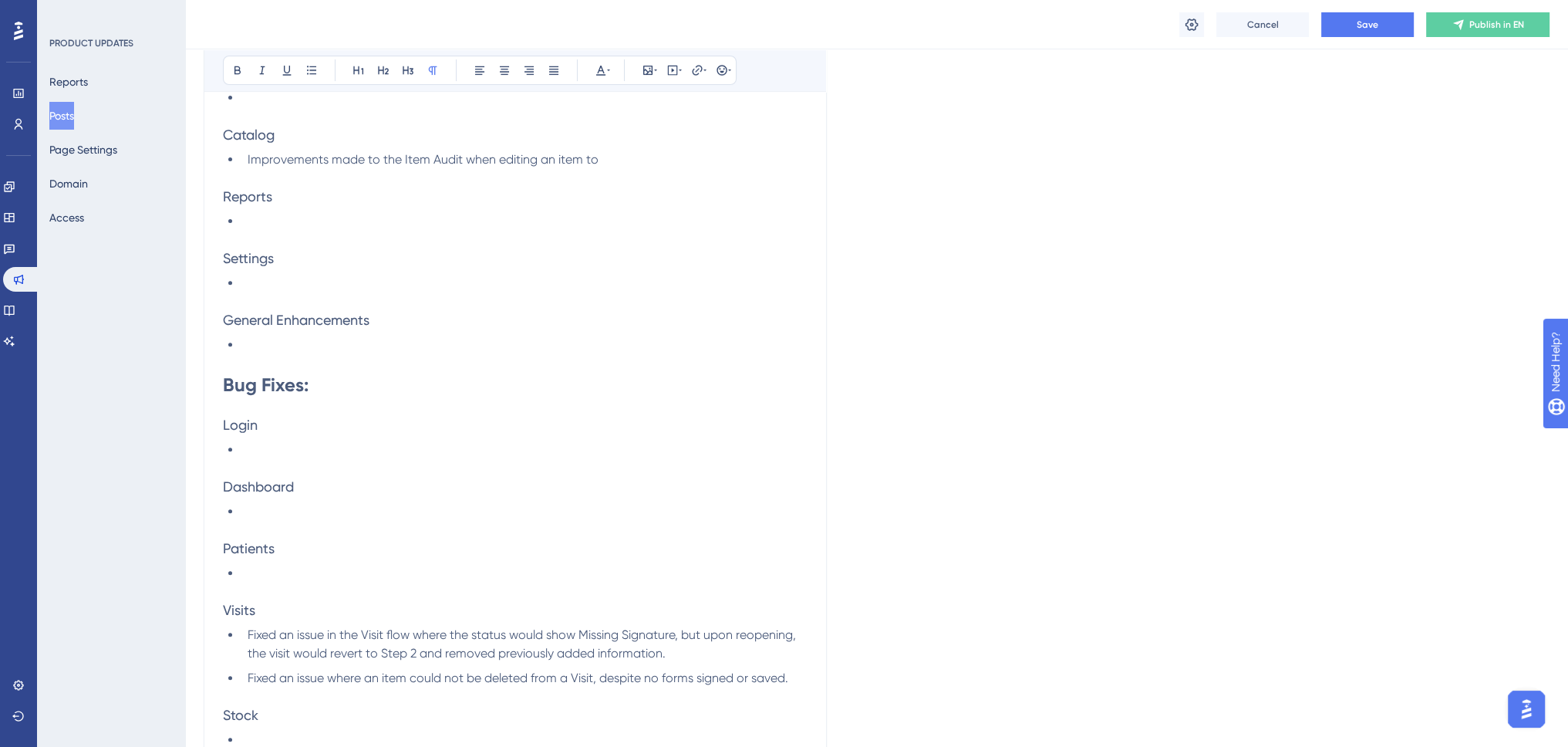
scroll to position [594, 0]
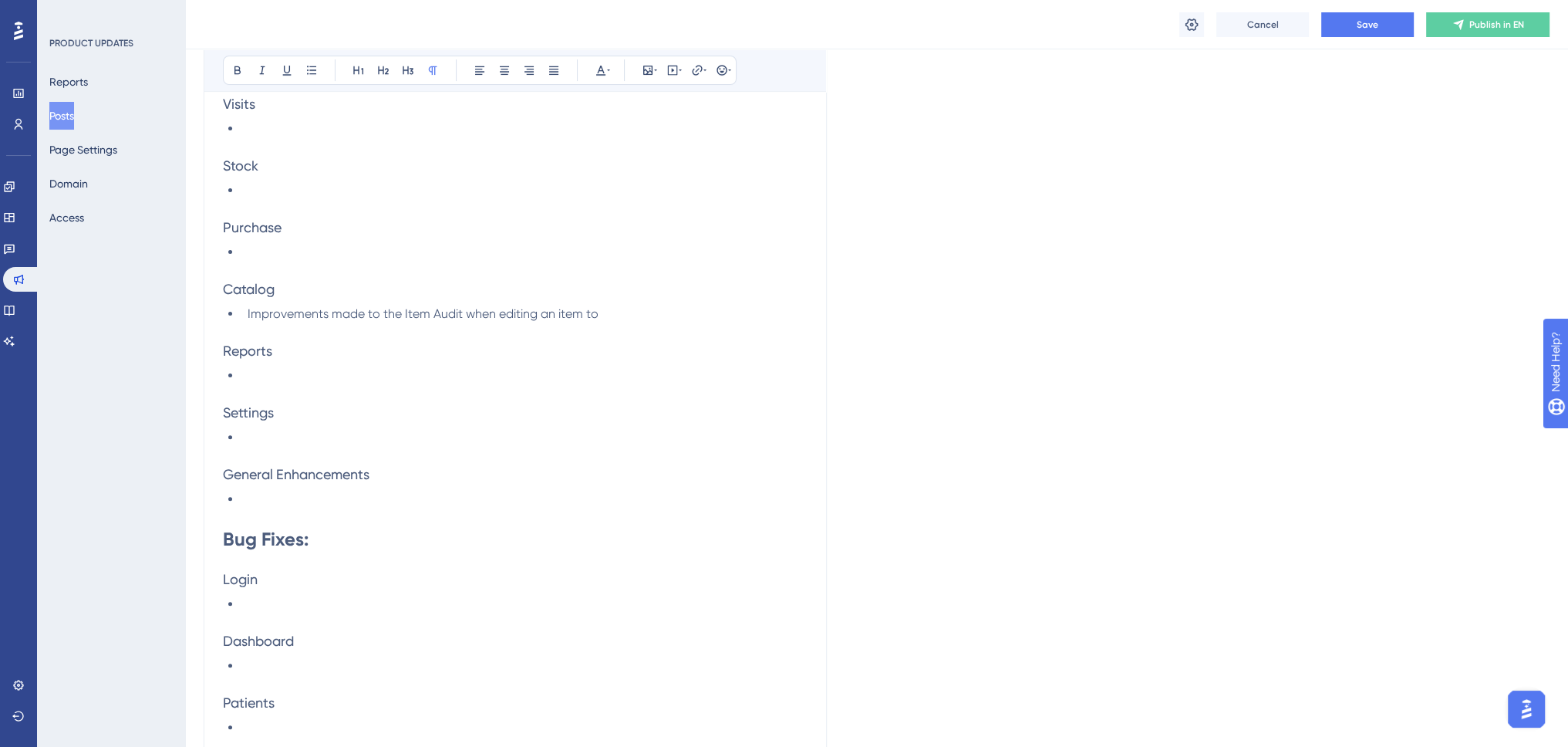
click at [223, 267] on p at bounding box center [515, 271] width 585 height 19
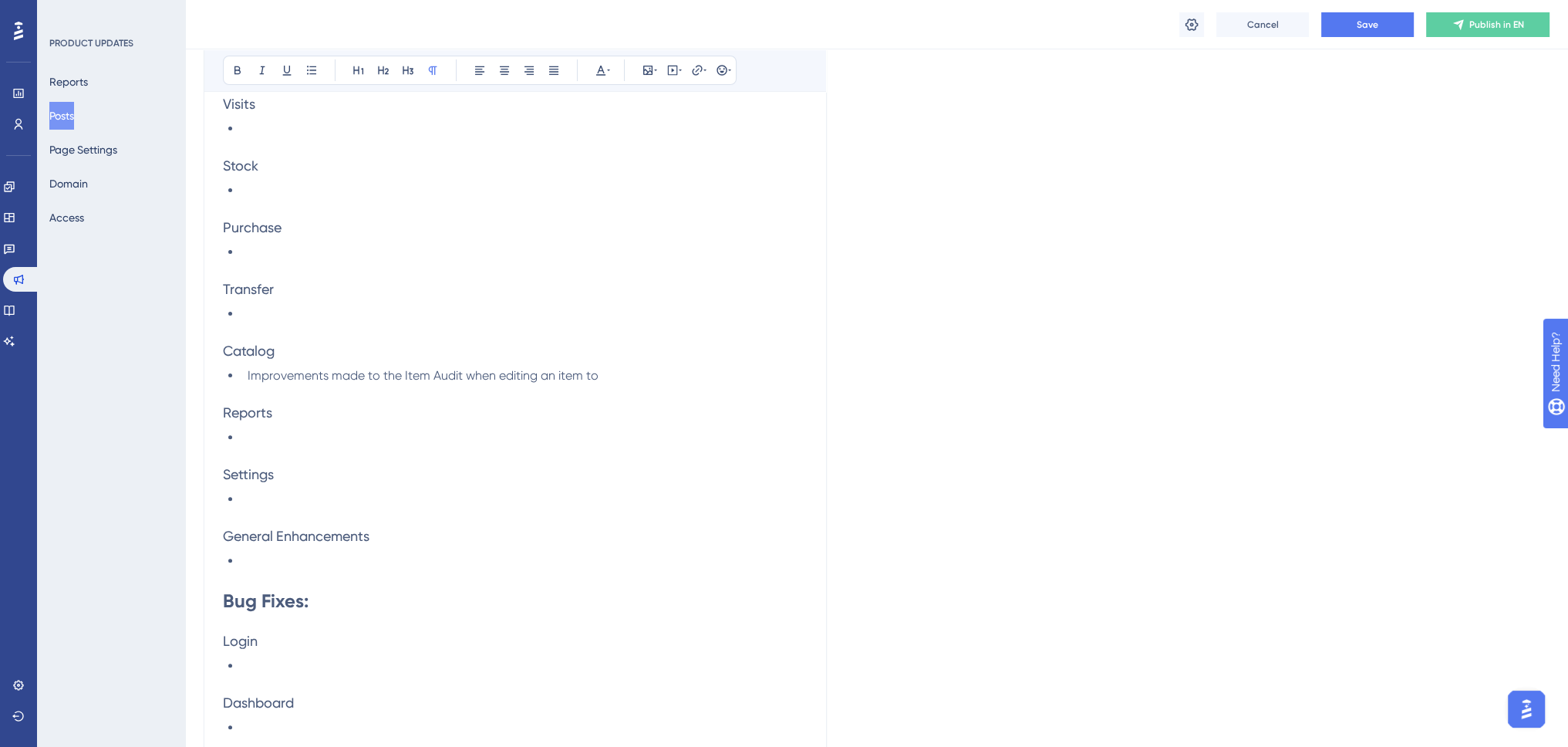
click at [673, 385] on p at bounding box center [515, 395] width 585 height 19
click at [640, 375] on li "Improvements made to the Item Audit when editing an item to" at bounding box center [524, 376] width 566 height 19
click at [327, 372] on span "Improvements made to the Item Audit when editing an item to" at bounding box center [423, 376] width 351 height 15
click at [1382, 25] on button "Save" at bounding box center [1367, 24] width 92 height 24
click at [1005, 467] on div "Language English (Default) Upload Cover Image Suggested image width 808 px Empo…" at bounding box center [876, 481] width 1346 height 1955
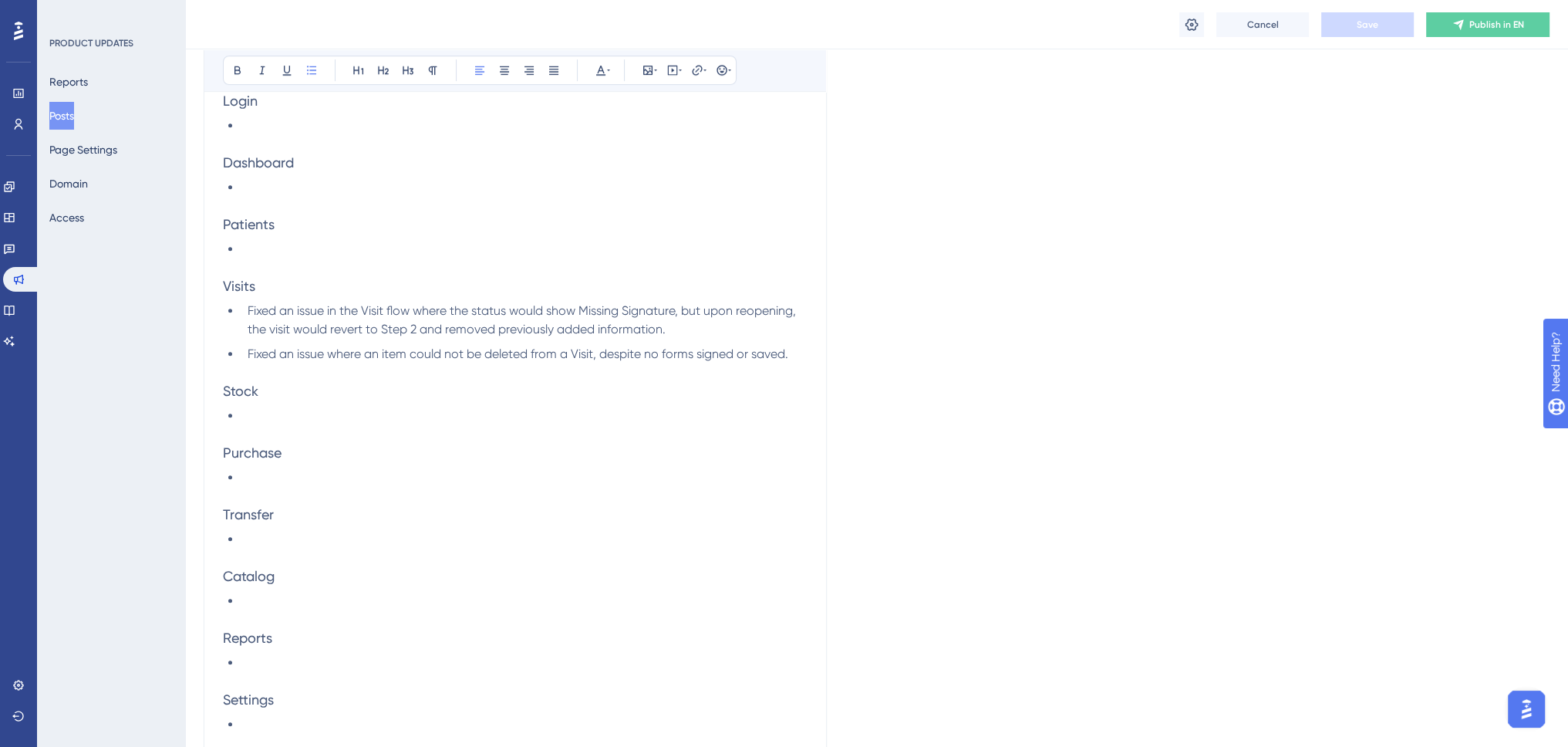
scroll to position [1288, 0]
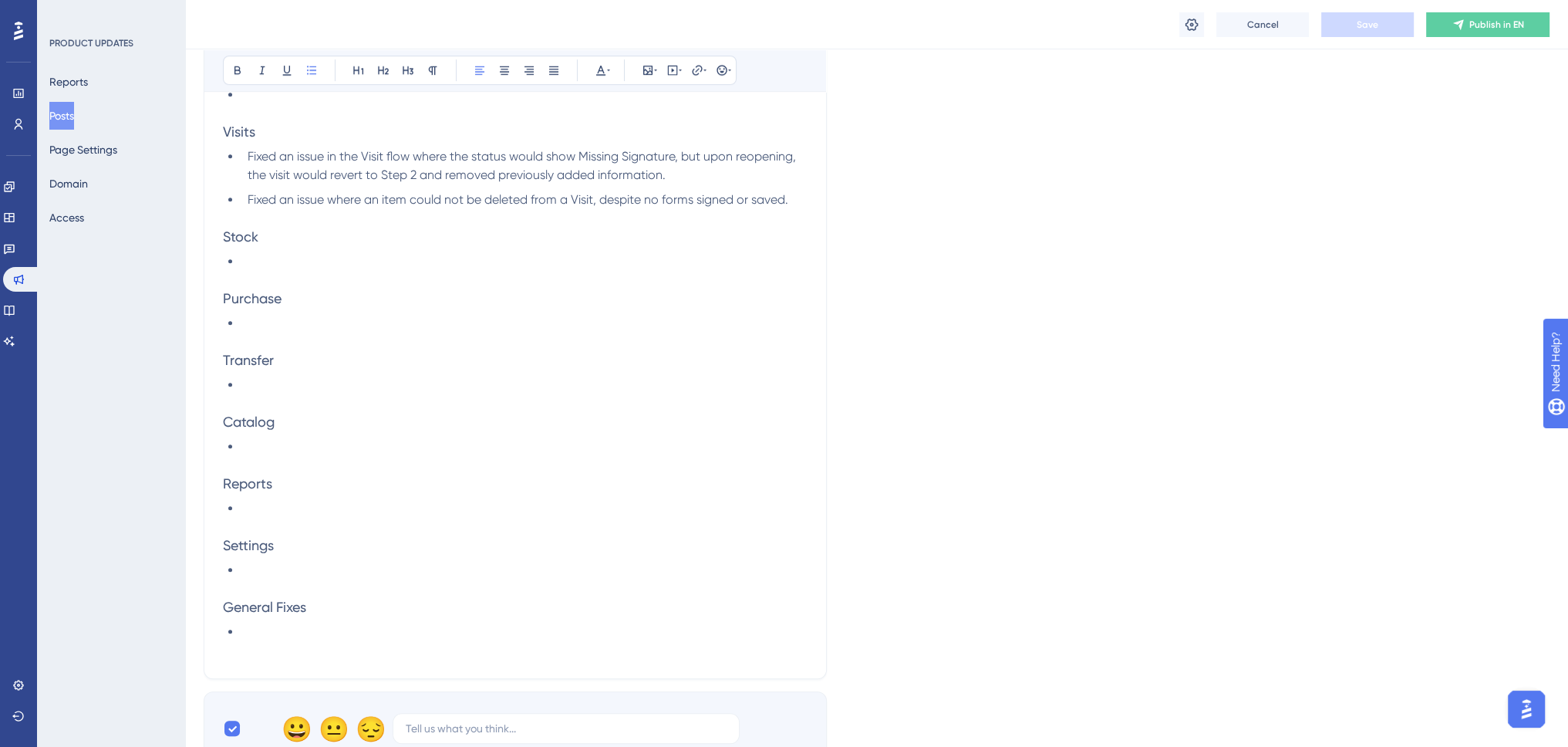
click at [283, 500] on li at bounding box center [524, 509] width 566 height 19
click at [266, 505] on span "Catalog Report - Removed the dollar sign ($) from Package Quantity" at bounding box center [441, 508] width 386 height 15
drag, startPoint x: 697, startPoint y: 466, endPoint x: 706, endPoint y: 464, distance: 9.2
click at [706, 464] on p at bounding box center [515, 465] width 585 height 19
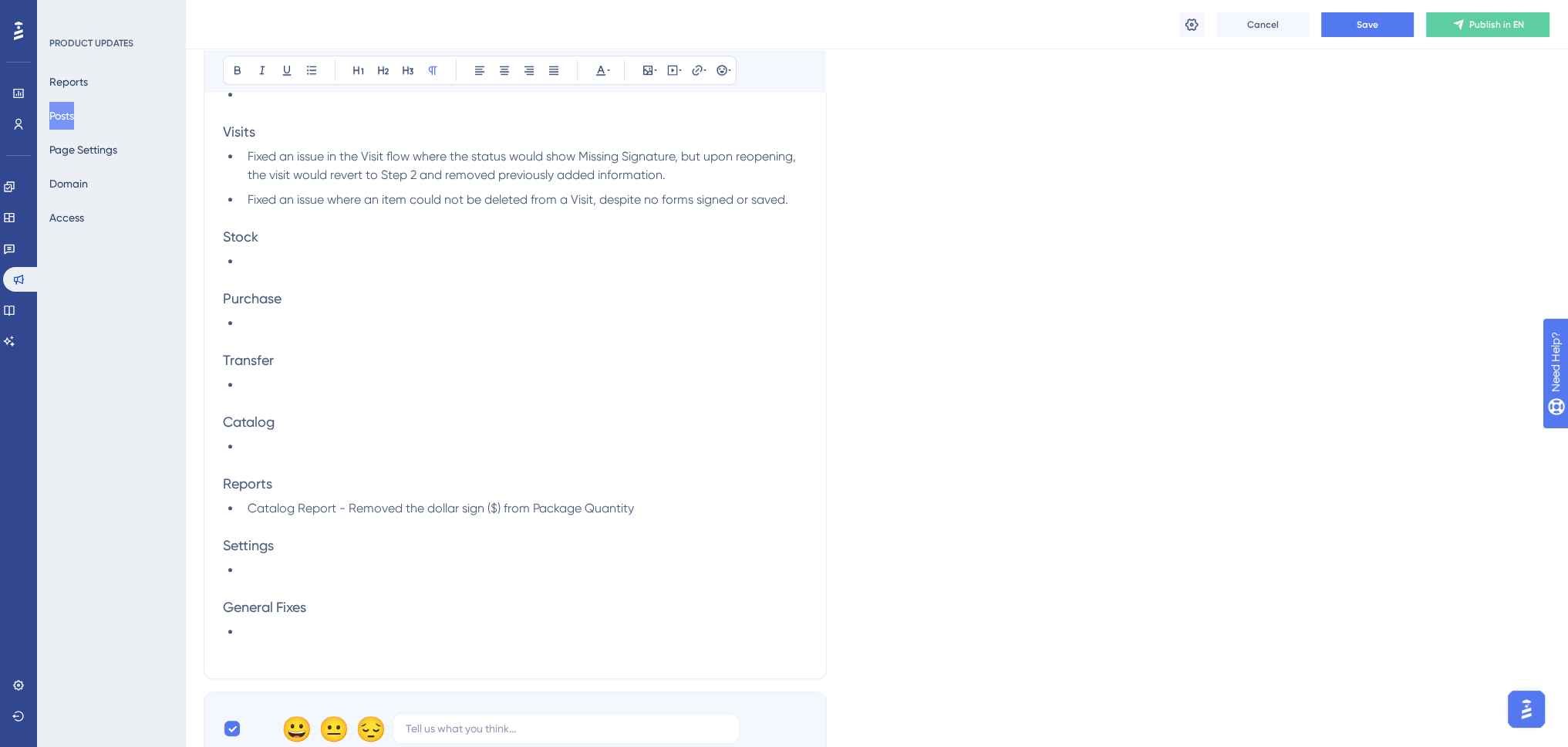
click at [334, 510] on span "Catalog Report - Removed the dollar sign ($) from Package Quantity" at bounding box center [441, 508] width 386 height 15
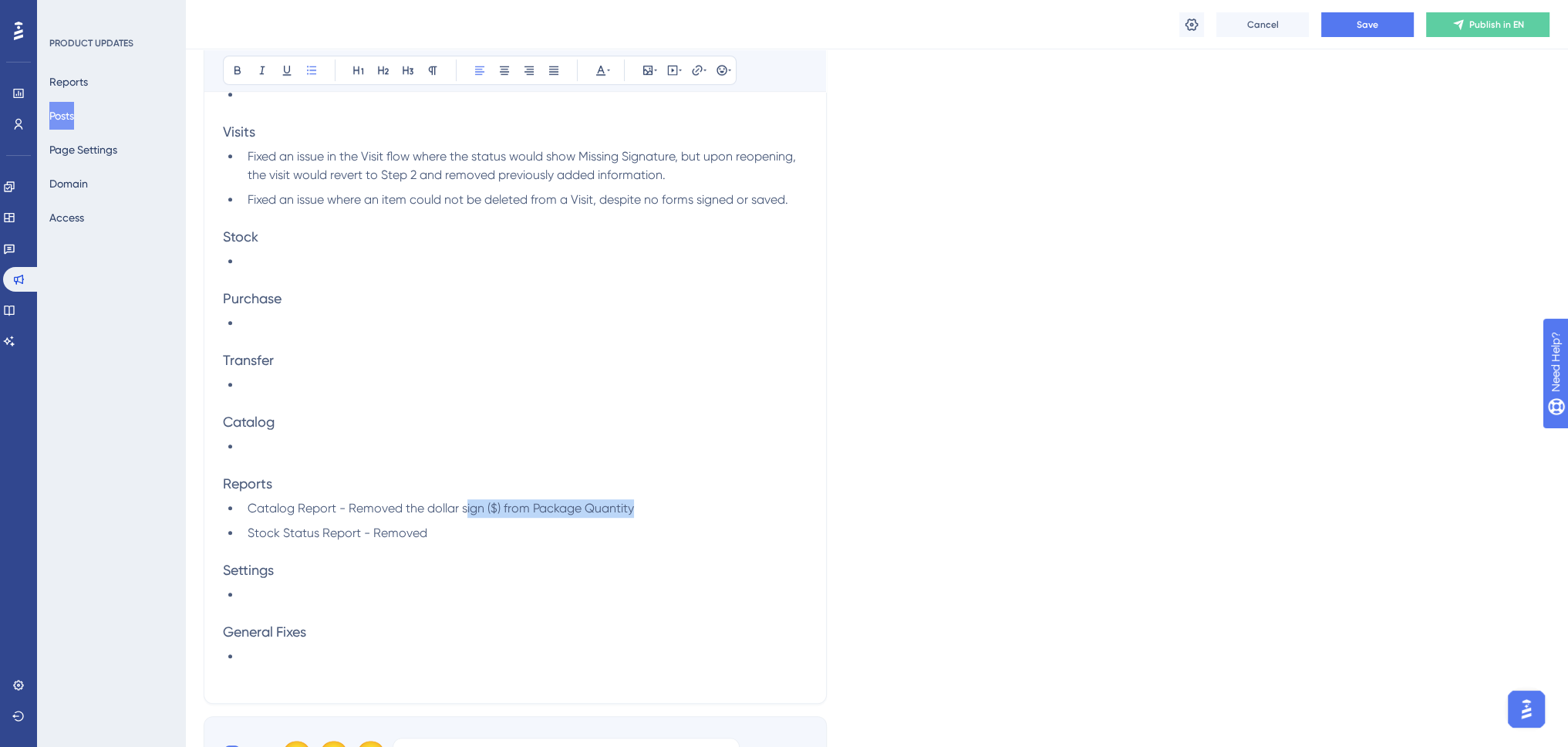
drag, startPoint x: 659, startPoint y: 509, endPoint x: 533, endPoint y: 502, distance: 126.2
click at [470, 505] on li "Catalog Report - Removed the dollar sign ($) from Package Quantity" at bounding box center [524, 509] width 566 height 19
click at [534, 502] on span "Catalog Report - Removed the dollar sign ($) from Package Quantity" at bounding box center [441, 508] width 386 height 15
drag, startPoint x: 531, startPoint y: 509, endPoint x: 405, endPoint y: 509, distance: 126.0
click at [405, 509] on span "Catalog Report - Removed the dollar sign ($) from Package Quantity" at bounding box center [441, 508] width 386 height 15
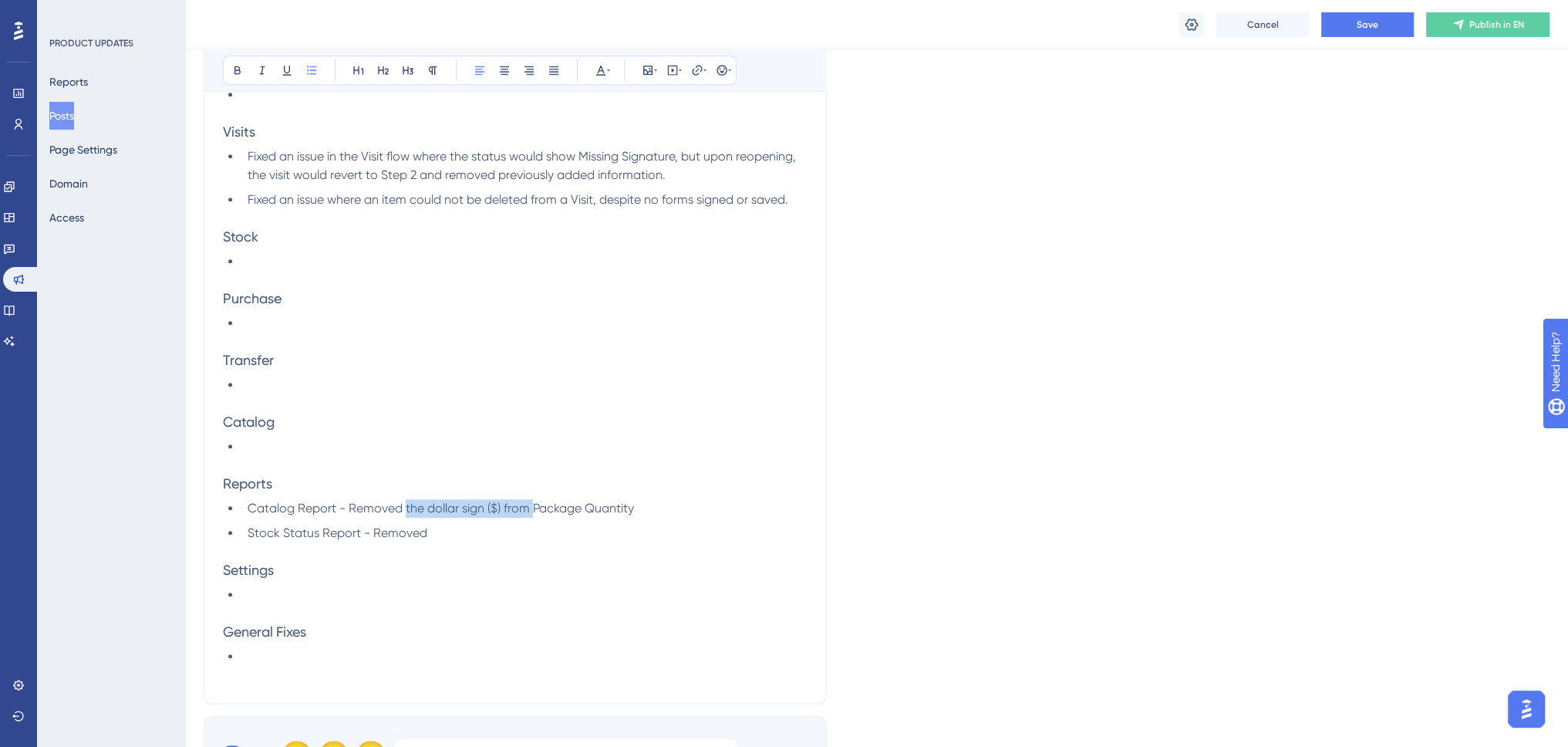
copy span "the dollar sign ($) from"
click at [450, 533] on li "Stock Status Report - Removed" at bounding box center [524, 533] width 566 height 19
click at [271, 598] on li at bounding box center [524, 595] width 566 height 19
click at [364, 594] on span "Fixed an issue where "Profile Change" email" at bounding box center [367, 594] width 240 height 15
click at [799, 198] on li "Fixed an issue where an item could not be deleted from a Visit, despite no form…" at bounding box center [524, 200] width 566 height 19
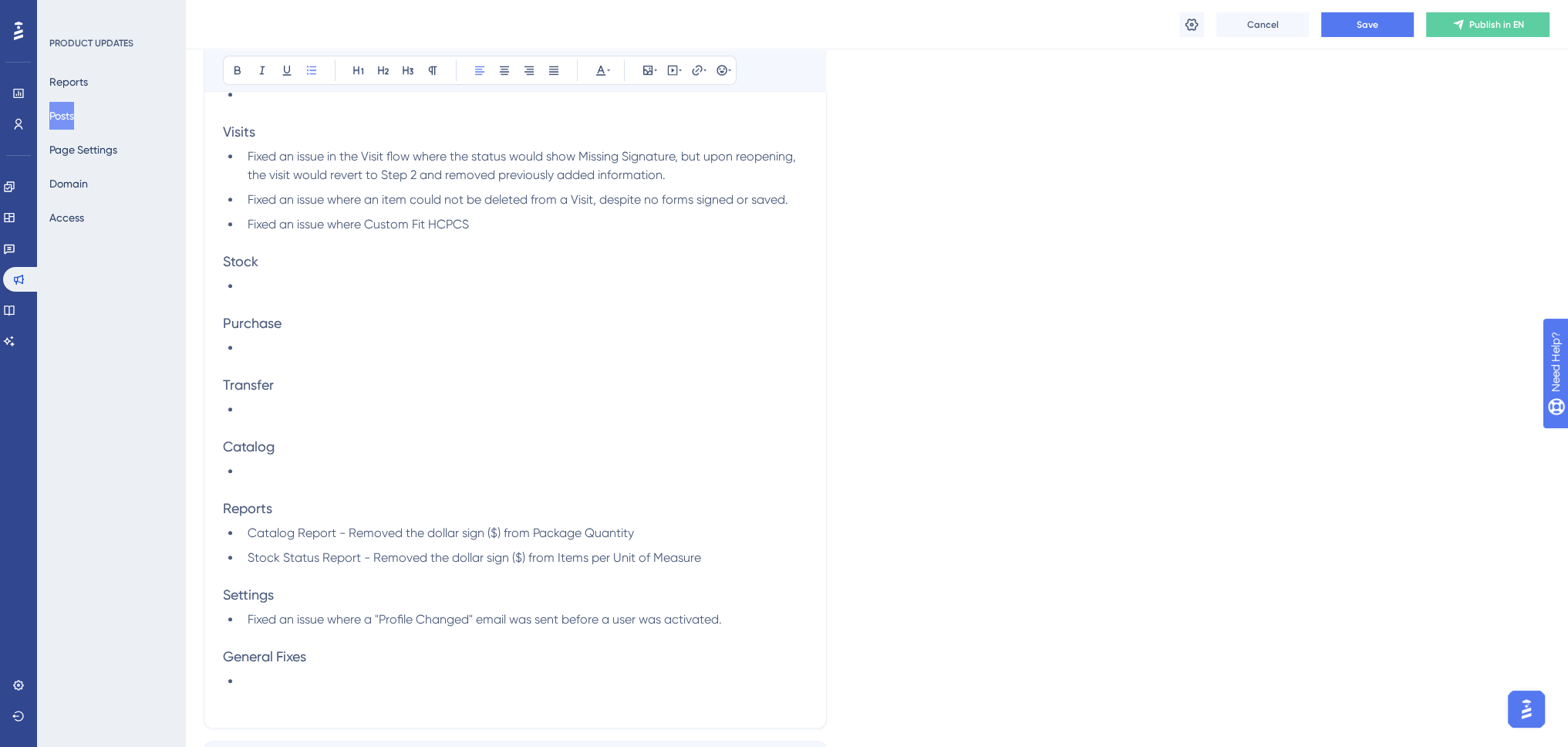
click at [362, 224] on span "Fixed an issue where Custom Fit HCPCS" at bounding box center [358, 224] width 221 height 15
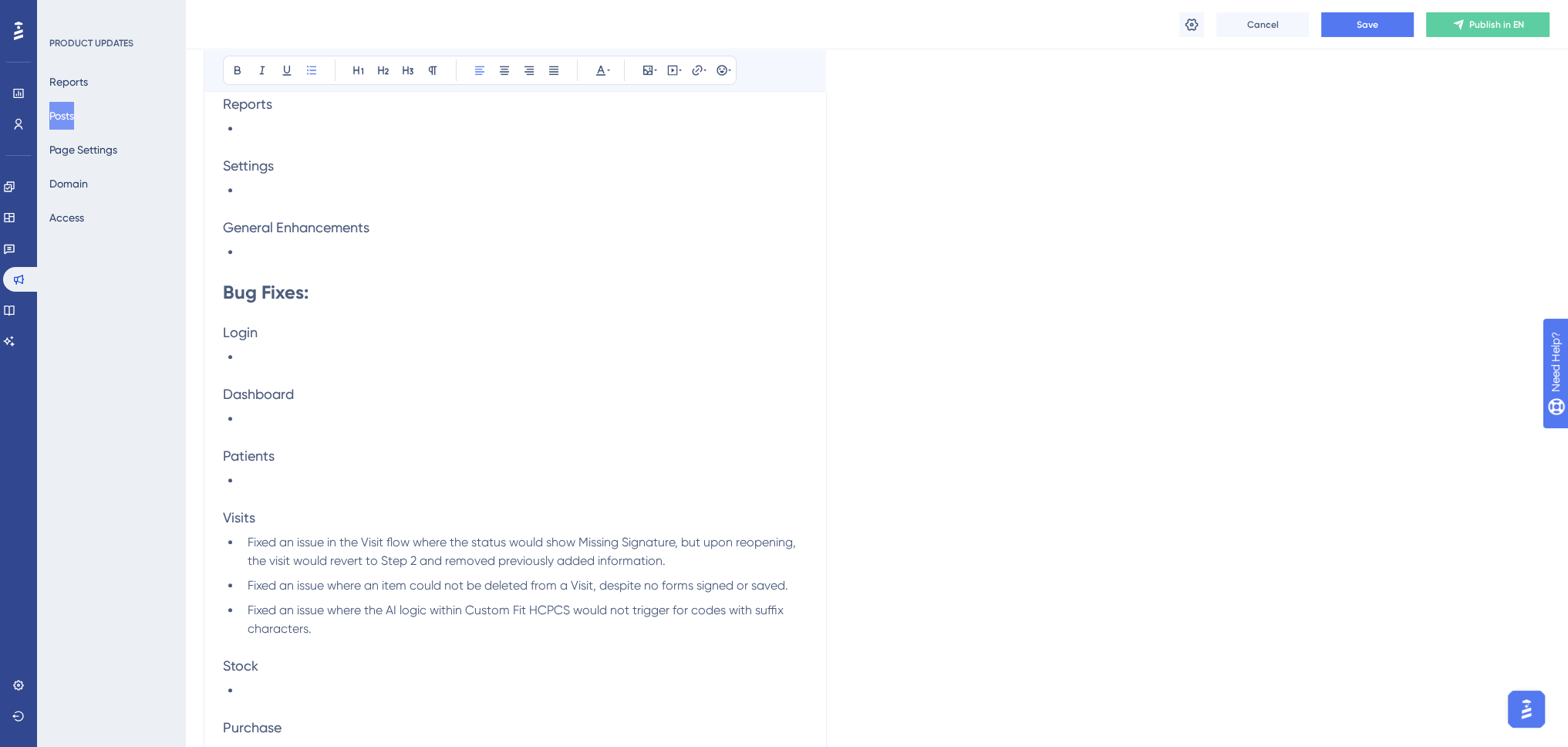
scroll to position [1057, 0]
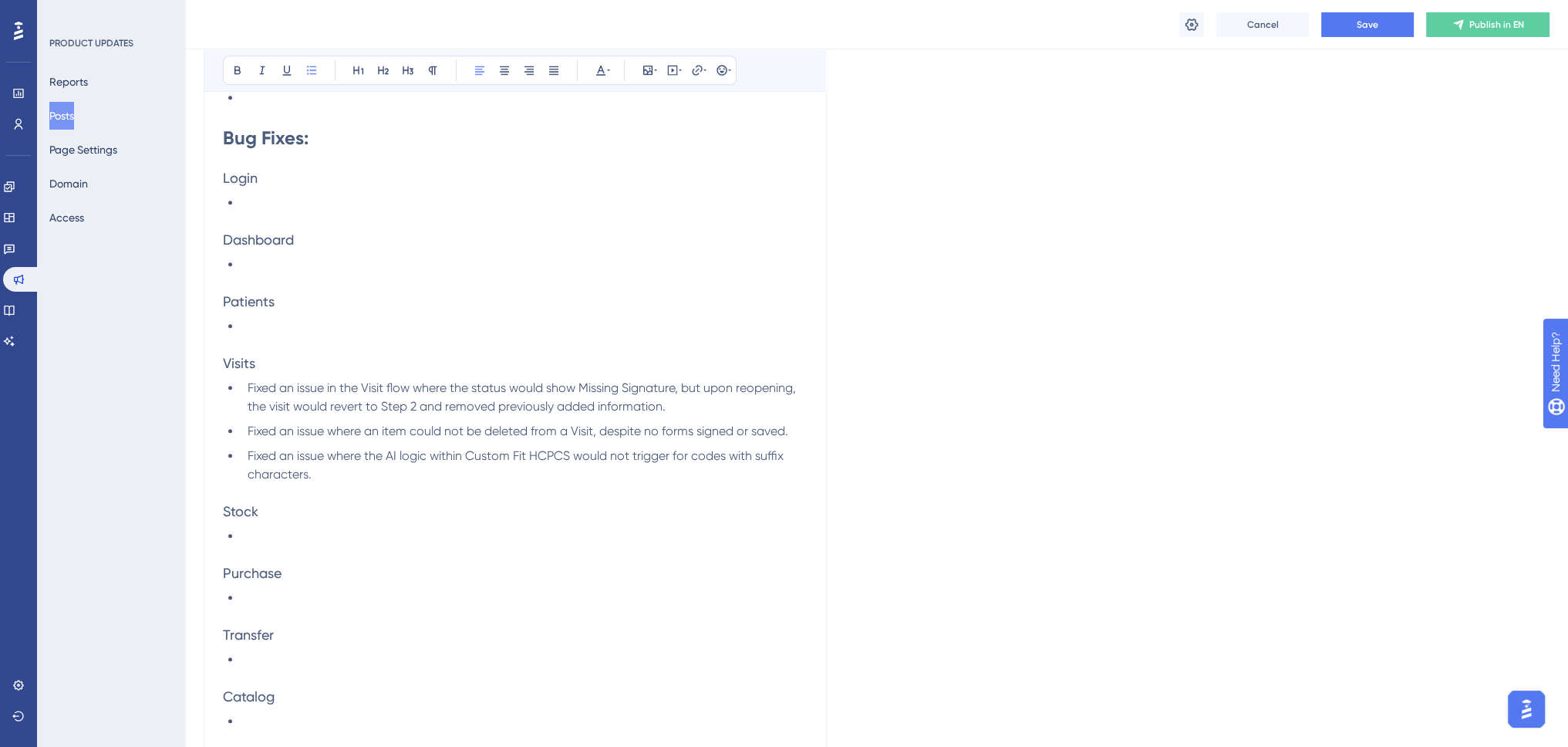
click at [358, 479] on li "Fixed an issue where the AI logic within Custom Fit HCPCS would not trigger for…" at bounding box center [524, 464] width 566 height 37
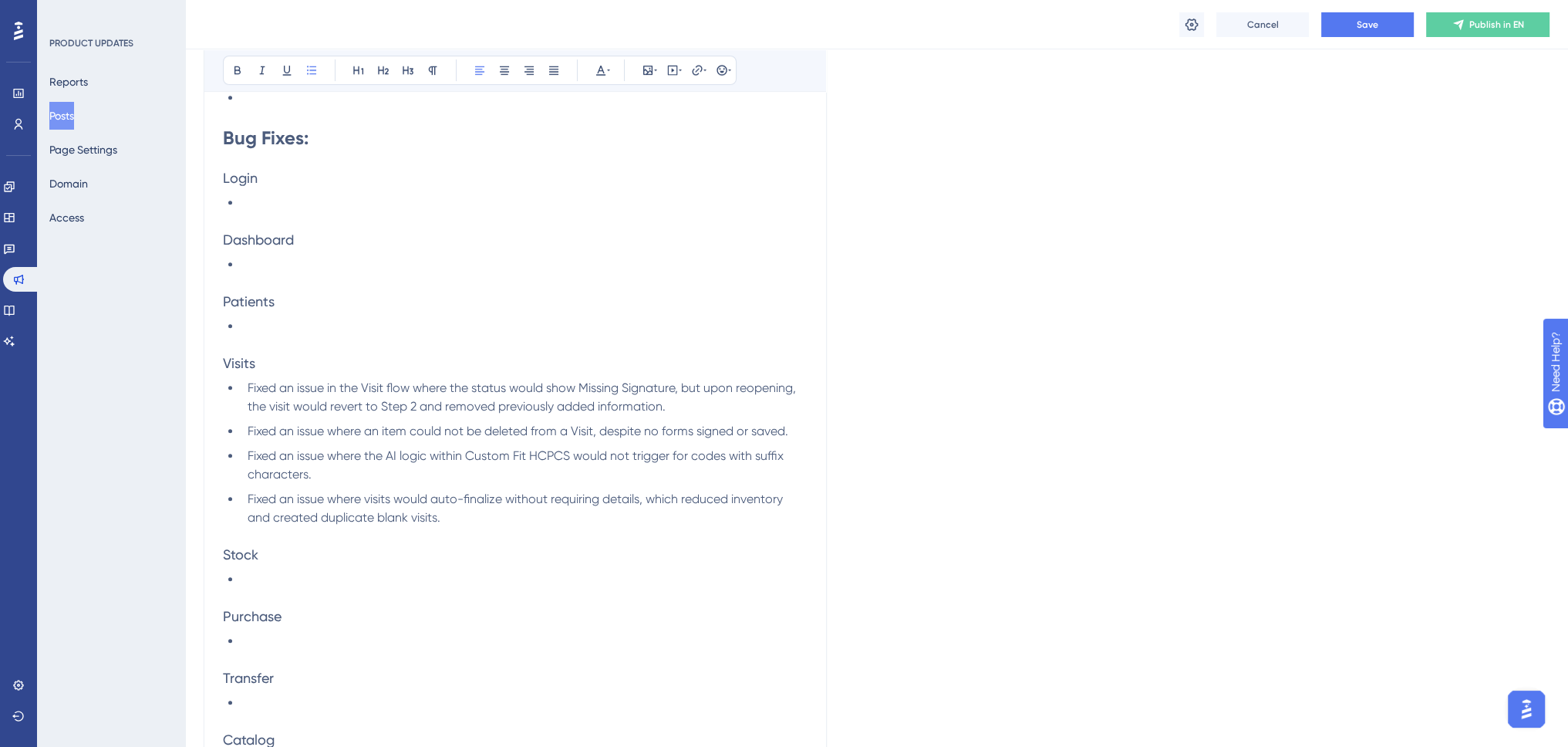
click at [496, 526] on li "Fixed an issue where visits would auto-finalize without requiring details, whic…" at bounding box center [524, 508] width 566 height 37
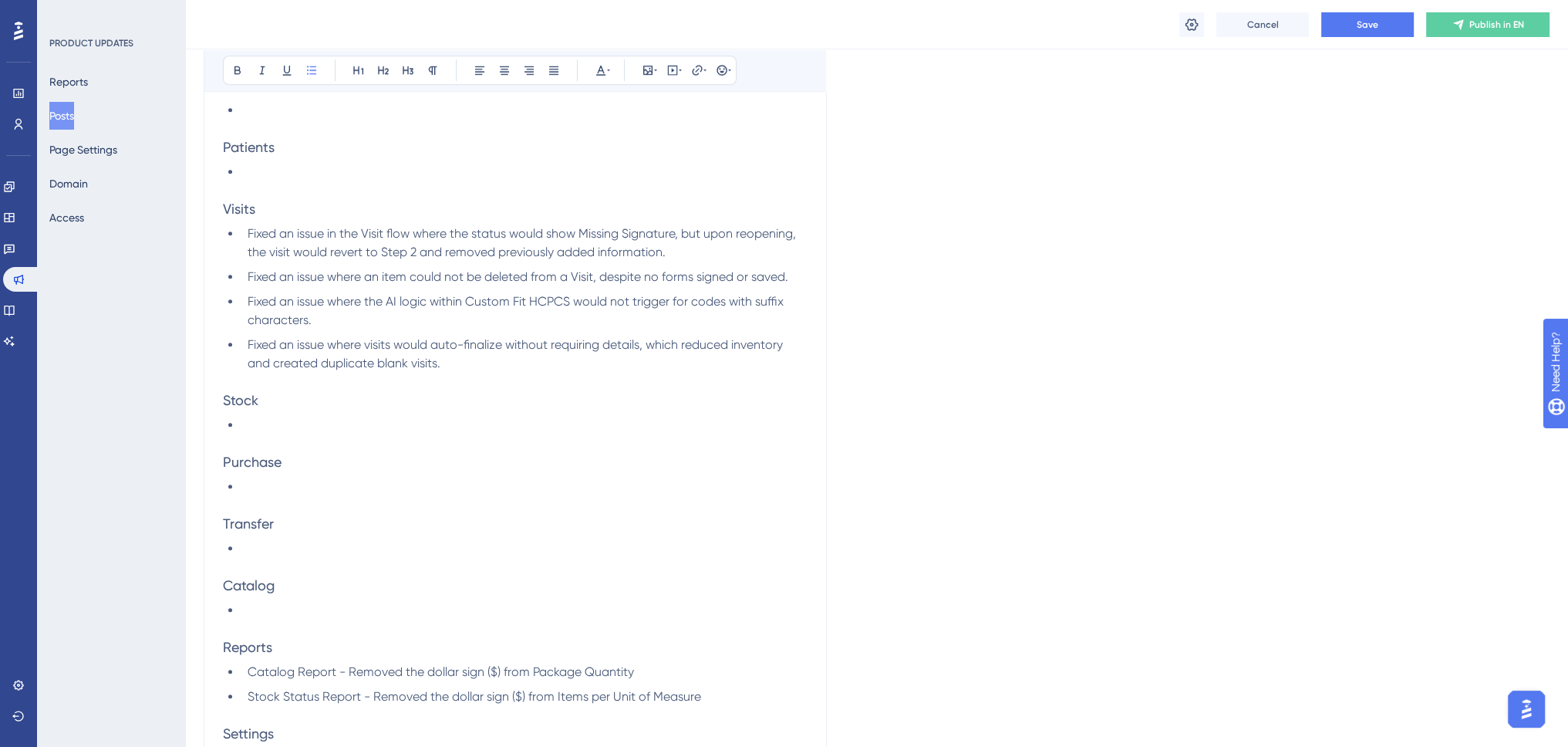
click at [311, 611] on li at bounding box center [524, 610] width 566 height 19
click at [475, 364] on li "Fixed an issue where visits would auto-finalize without requiring details, whic…" at bounding box center [524, 353] width 566 height 37
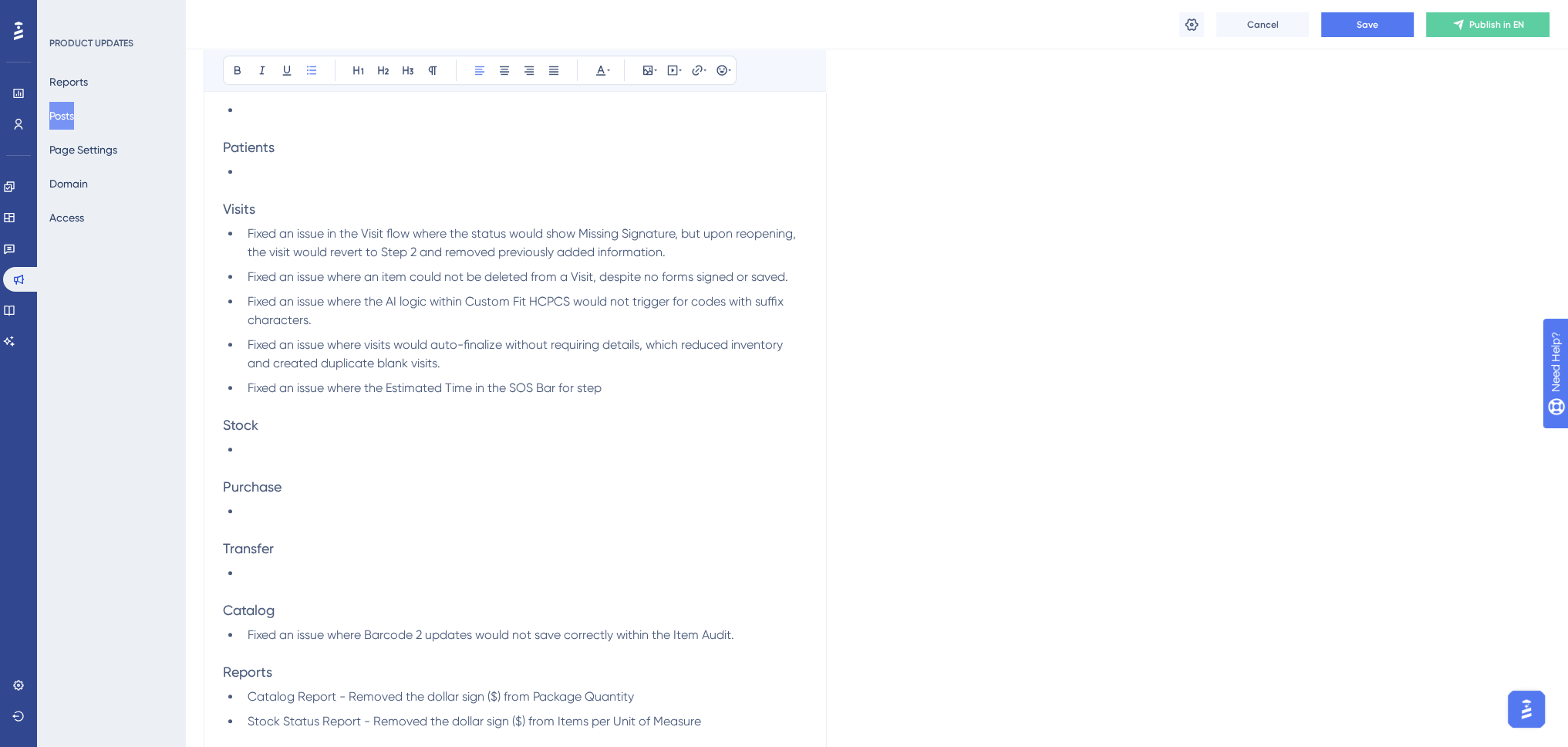
click at [636, 388] on li "Fixed an issue where the Estimated Time in the SOS Bar for step" at bounding box center [524, 388] width 566 height 19
click at [593, 387] on span "Fixed an issue where the Estimated Time in the SOS Bar for step" at bounding box center [425, 388] width 354 height 15
click at [566, 390] on span "Fixed an issue where the Estimated Time in the SOS Bar for Estimated Responsibi…" at bounding box center [502, 388] width 509 height 15
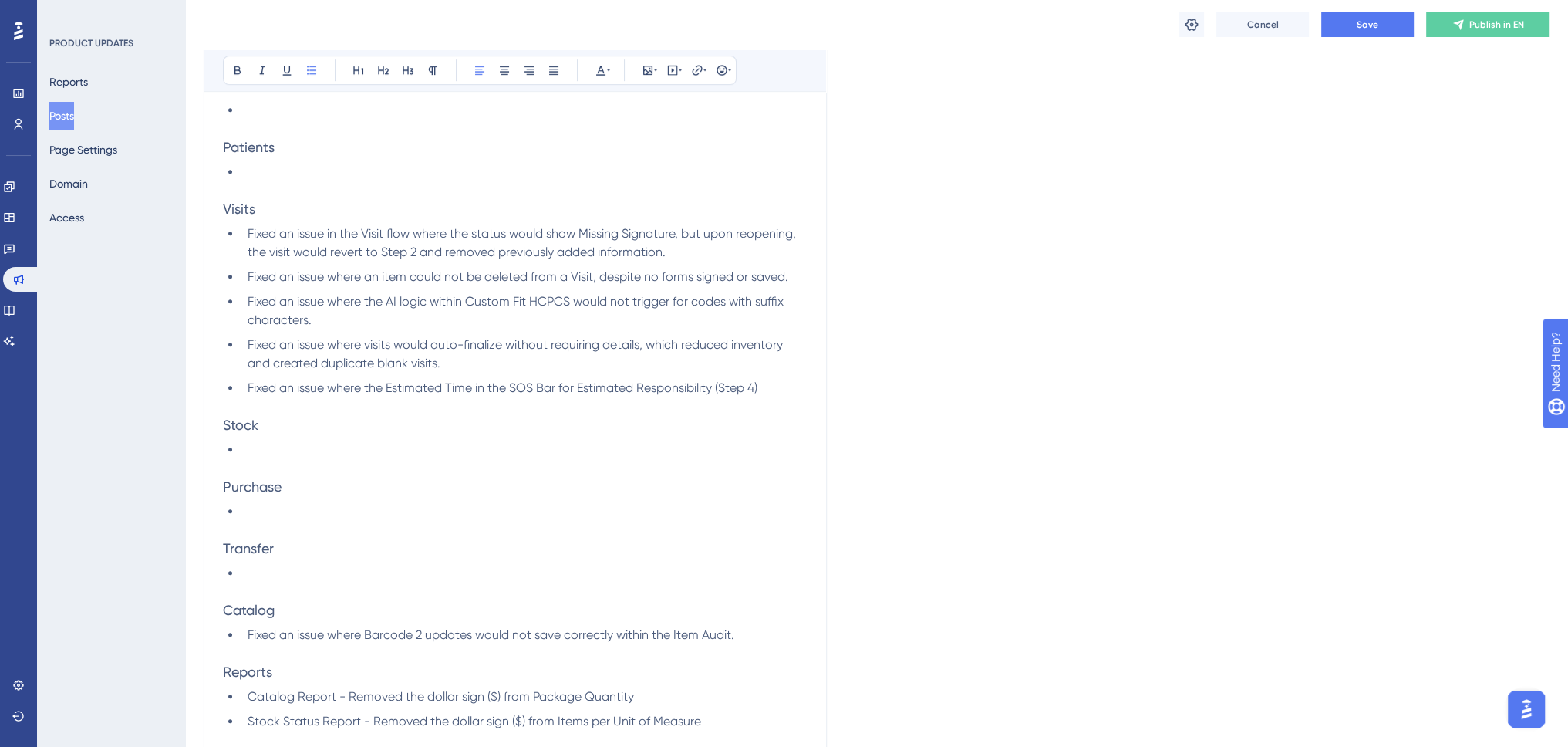
click at [478, 387] on span "Fixed an issue where the Estimated Time in the SOS Bar for Estimated Responsibi…" at bounding box center [502, 388] width 509 height 15
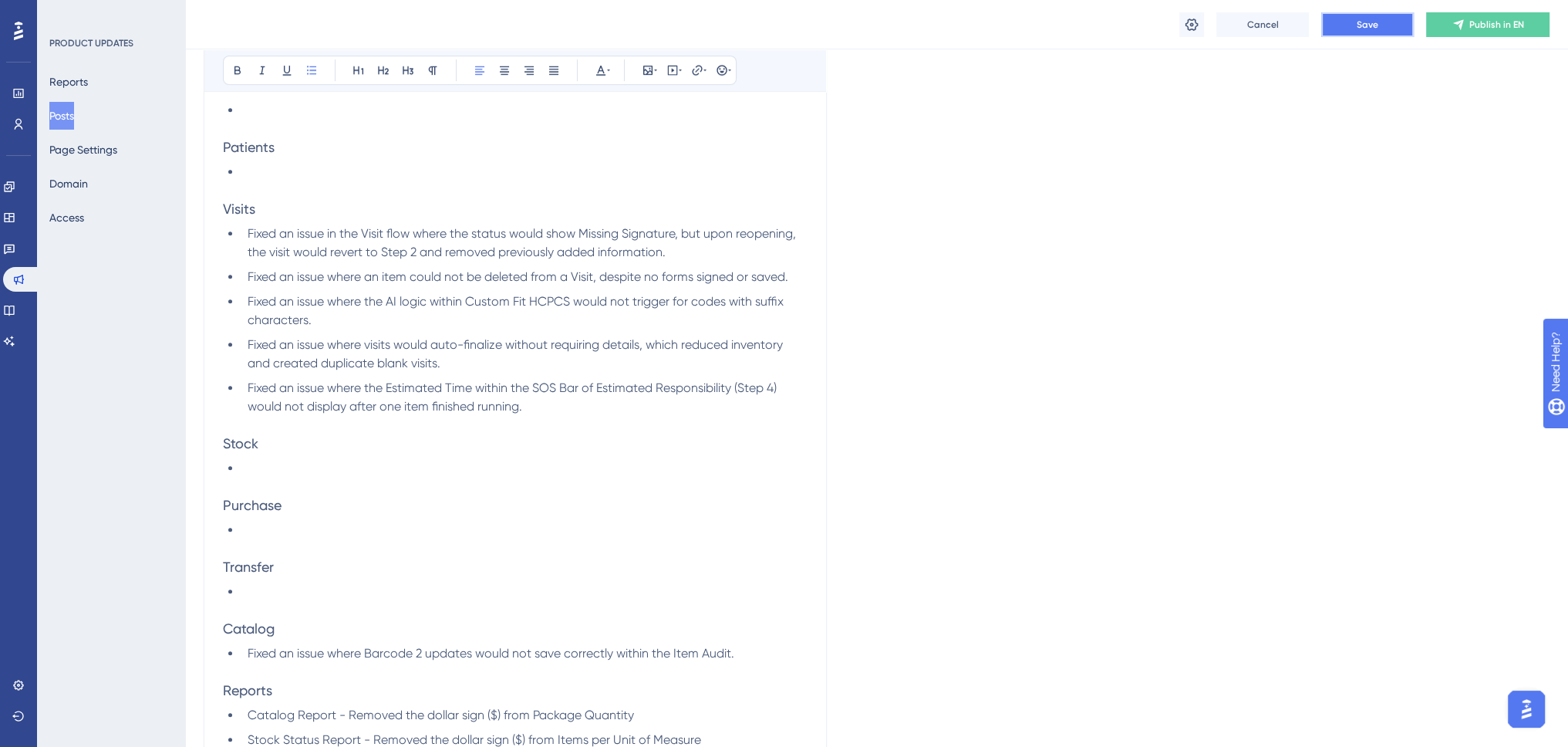
click at [1377, 24] on span "Save" at bounding box center [1366, 24] width 22 height 12
click at [304, 531] on li at bounding box center [524, 530] width 566 height 19
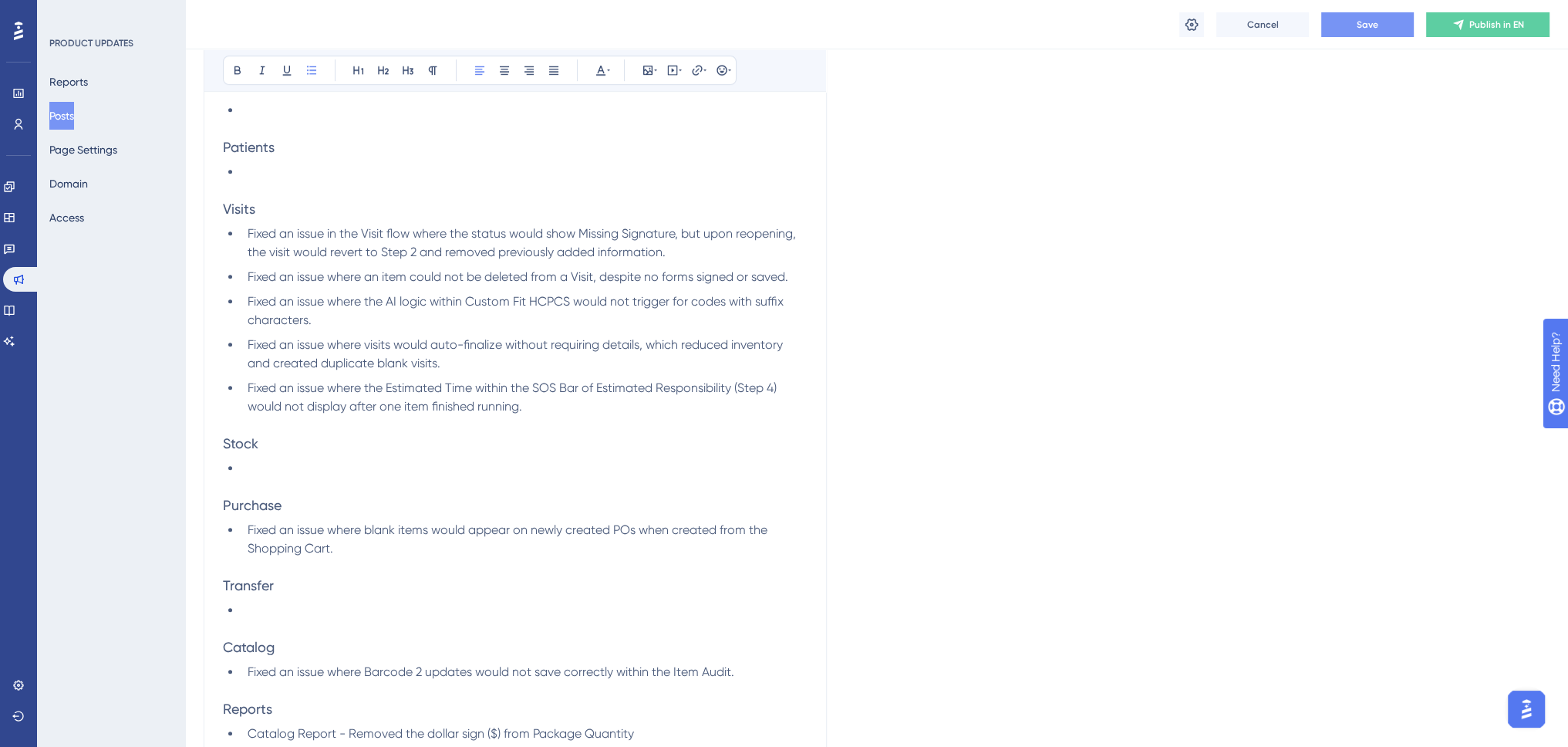
click at [391, 559] on p at bounding box center [515, 567] width 585 height 19
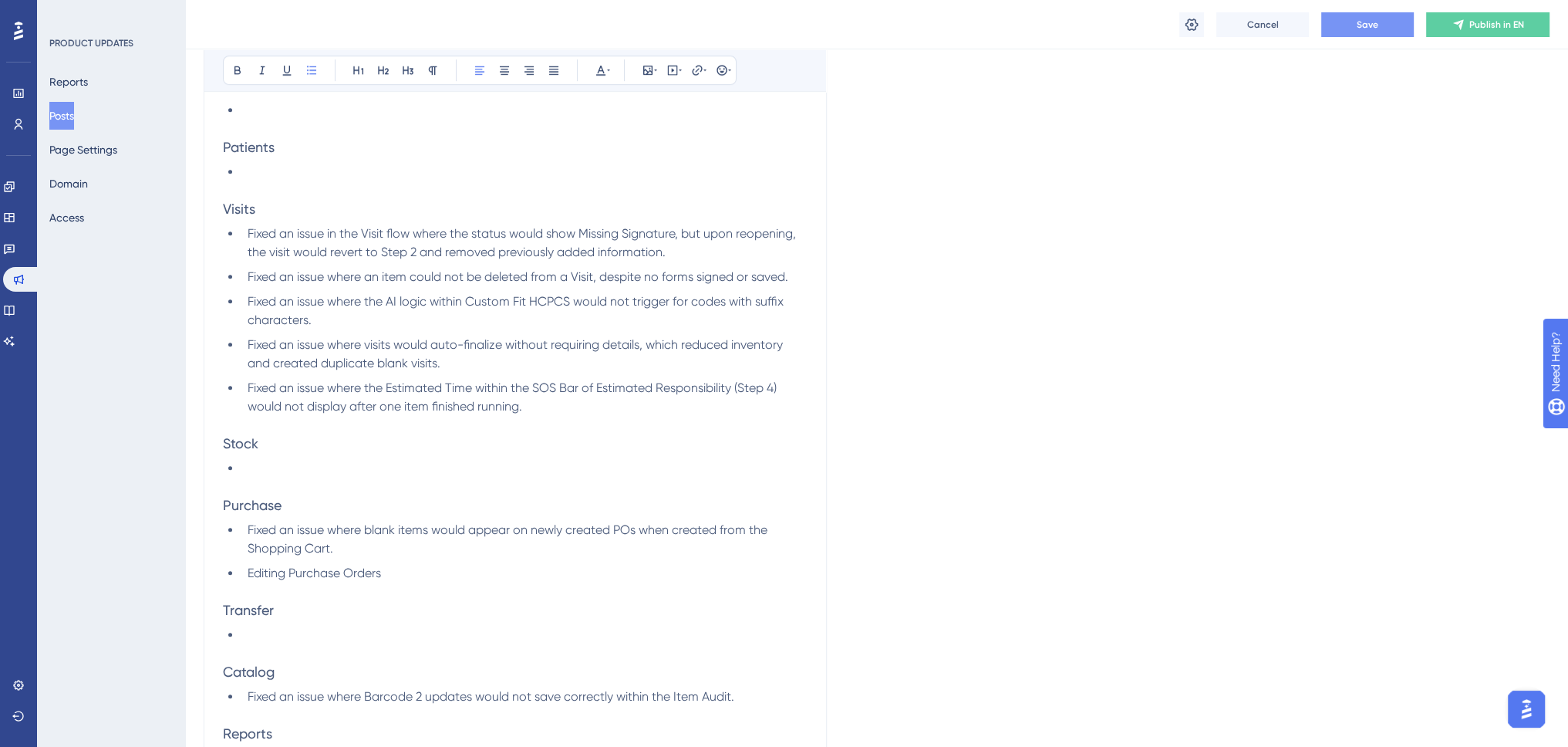
drag, startPoint x: 441, startPoint y: 572, endPoint x: 412, endPoint y: 571, distance: 29.0
click at [440, 572] on li "Editing Purchase Orders" at bounding box center [524, 574] width 566 height 19
drag, startPoint x: 412, startPoint y: 569, endPoint x: 248, endPoint y: 576, distance: 164.1
click at [248, 576] on li "Editing Purchase Orders" at bounding box center [524, 574] width 566 height 19
click at [425, 424] on p at bounding box center [515, 425] width 585 height 19
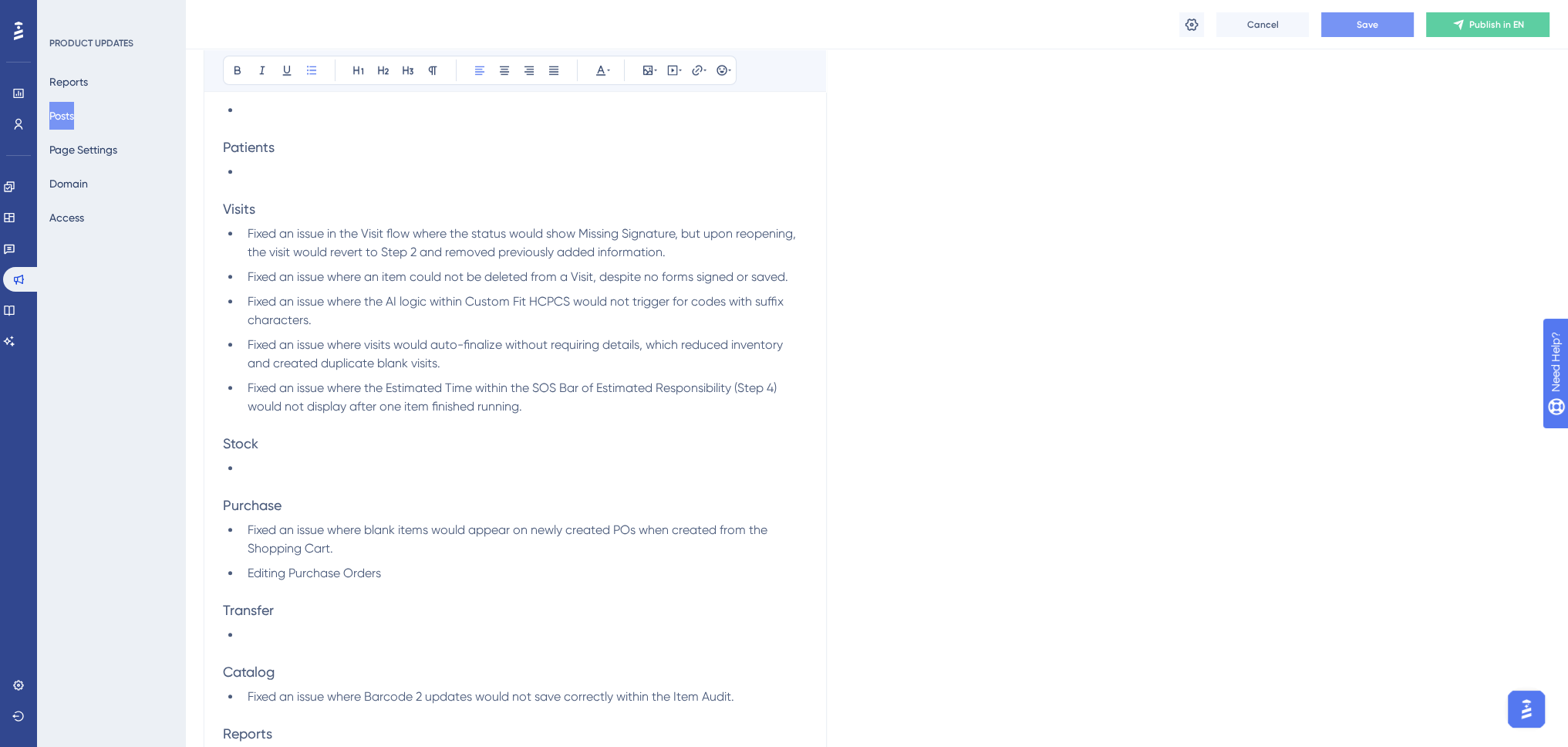
click at [419, 574] on li "Editing Purchase Orders" at bounding box center [524, 574] width 566 height 19
drag, startPoint x: 310, startPoint y: 572, endPoint x: 244, endPoint y: 571, distance: 66.0
click at [244, 571] on li "Editing Purchase Orders" at bounding box center [524, 574] width 566 height 19
click at [599, 411] on li "Fixed an issue where the Estimated Time within the SOS Bar of Estimated Respons…" at bounding box center [524, 397] width 566 height 37
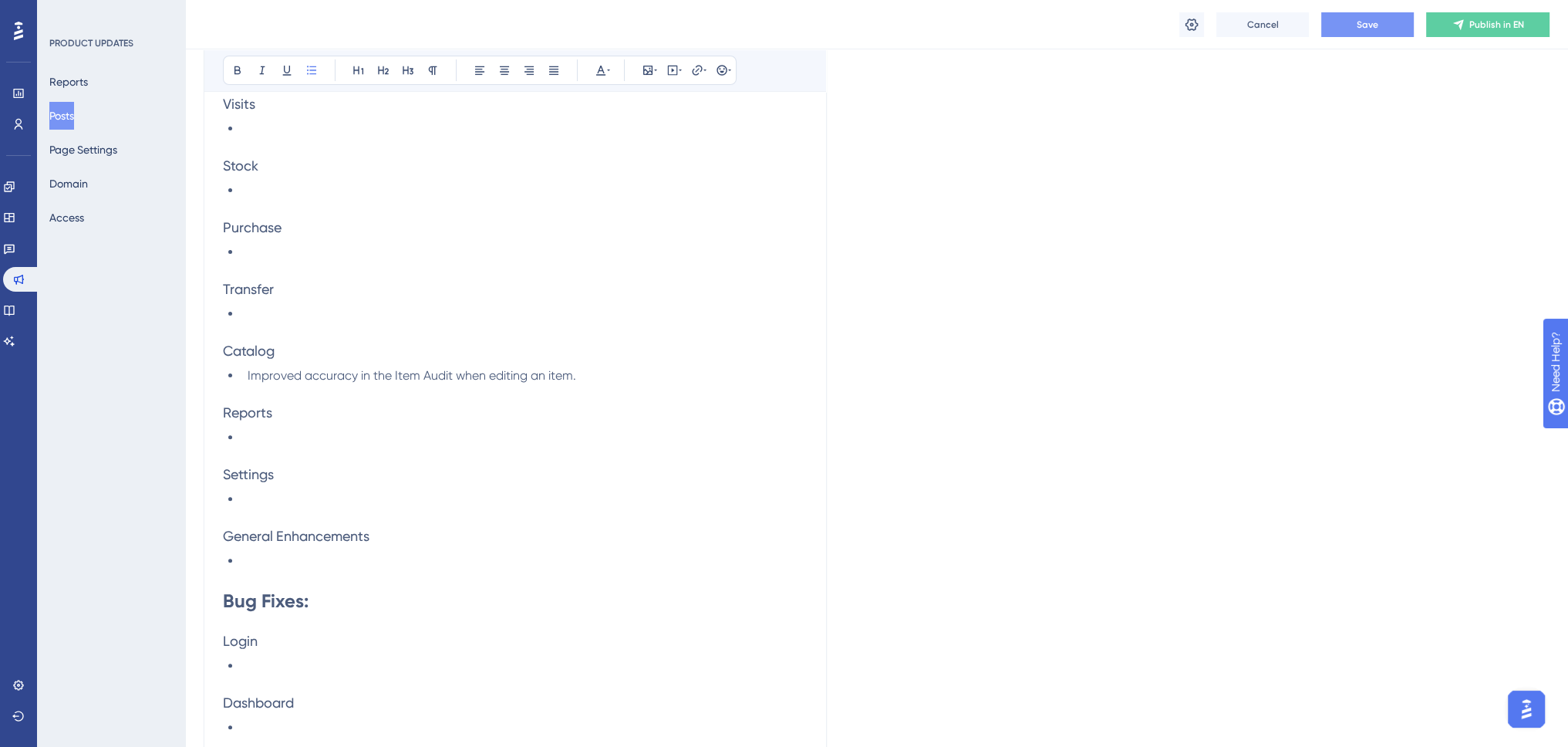
scroll to position [517, 0]
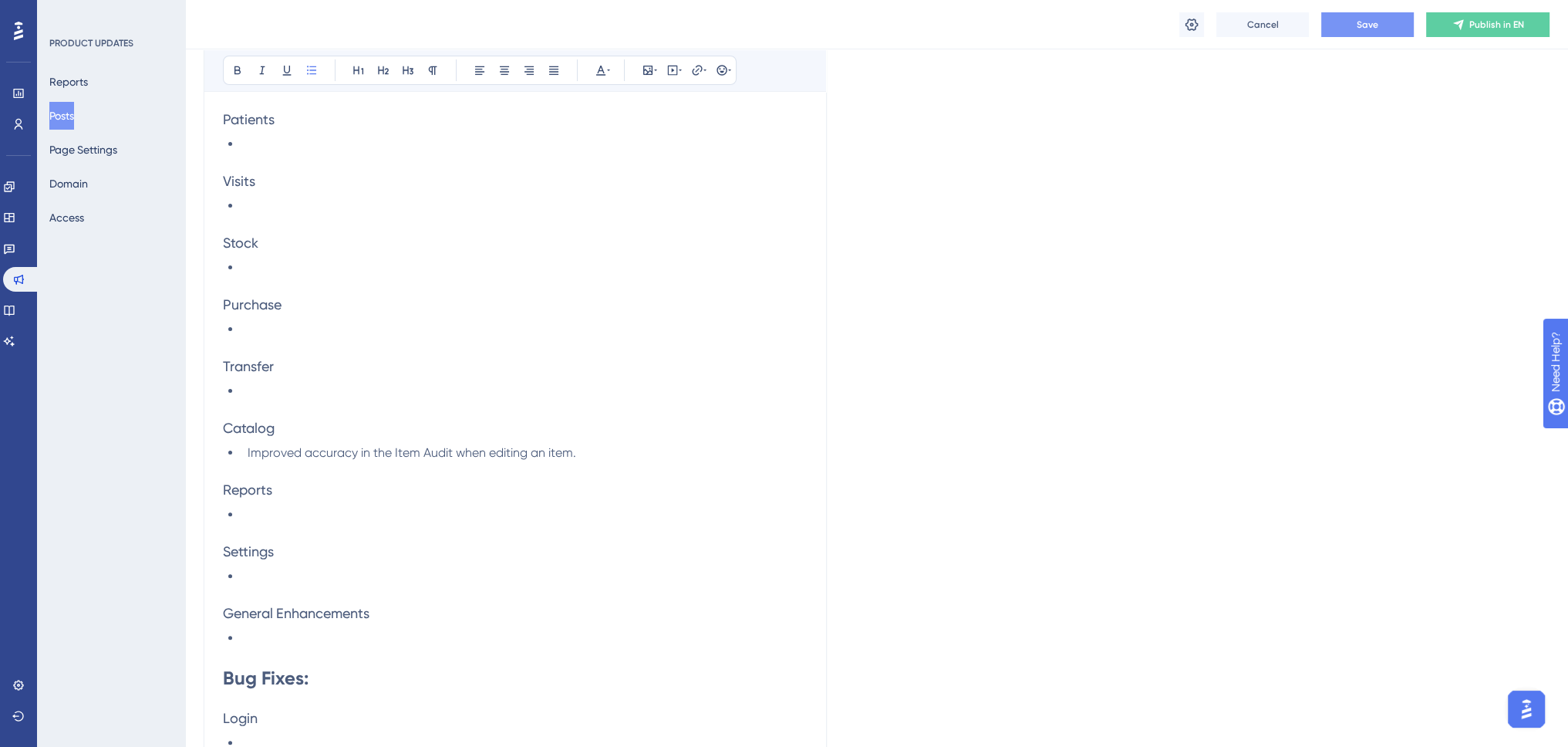
click at [287, 198] on li at bounding box center [524, 206] width 566 height 19
click at [445, 206] on span "SOS results will now display "! Error" when the results return an error." at bounding box center [434, 205] width 373 height 15
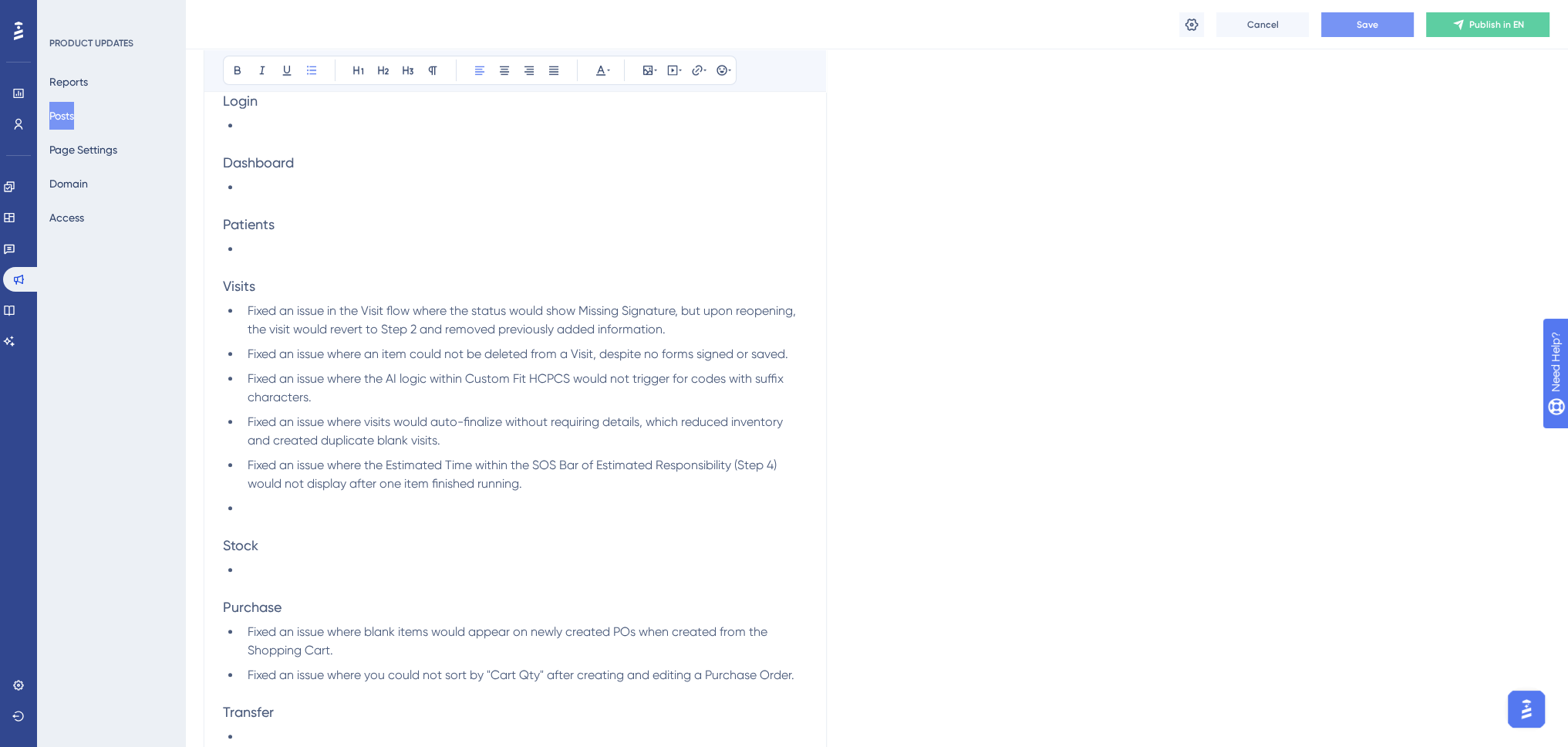
scroll to position [1211, 0]
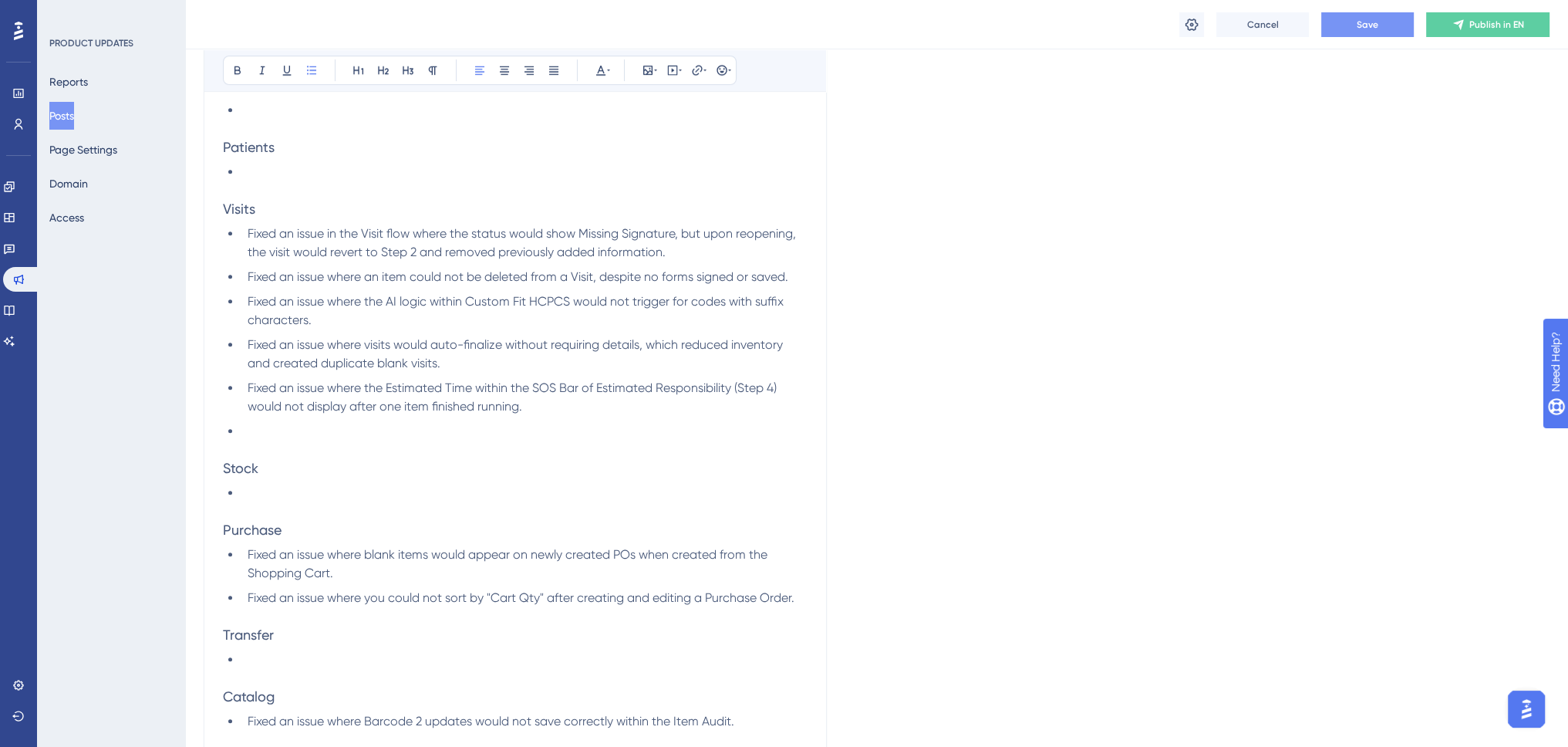
click at [380, 423] on li at bounding box center [524, 431] width 566 height 19
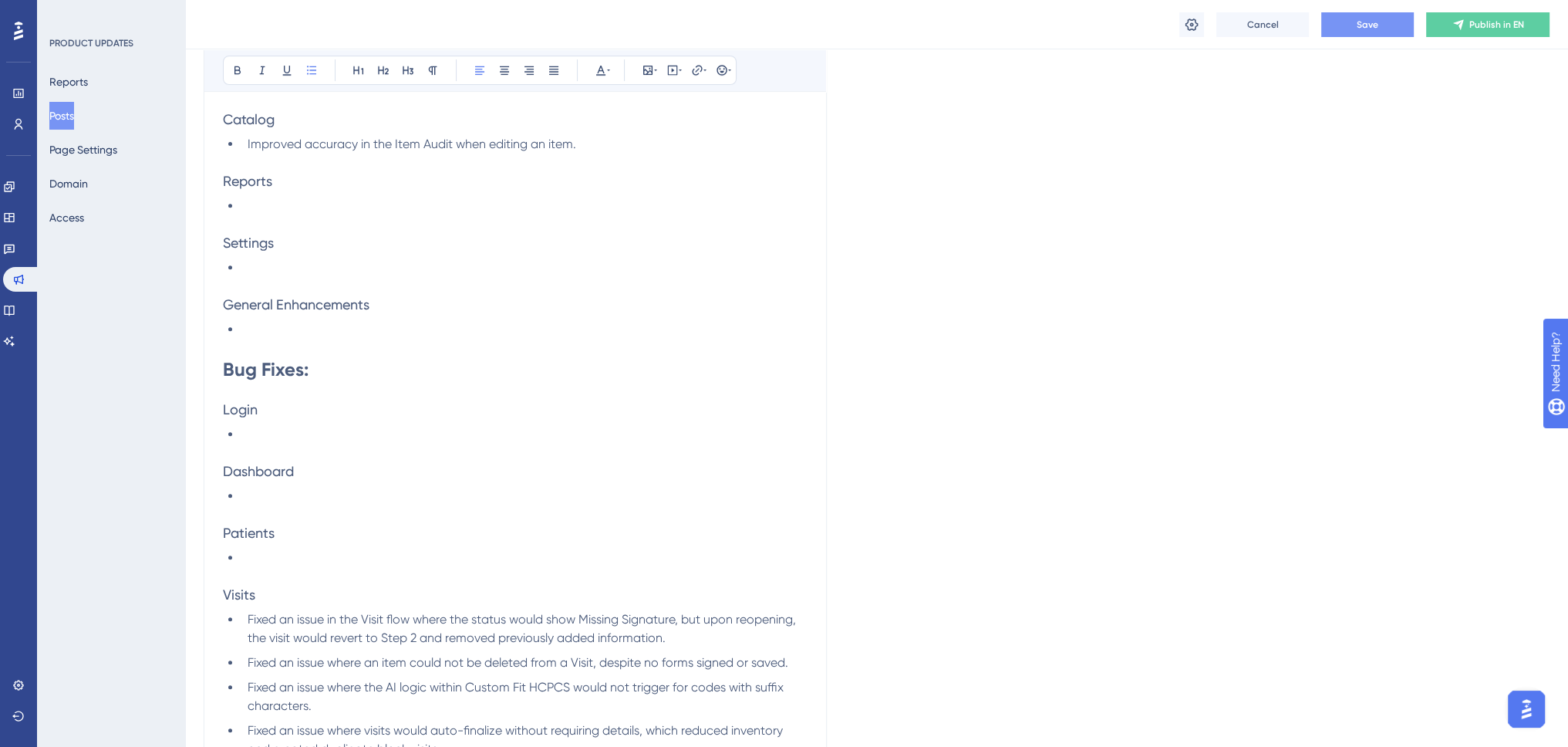
scroll to position [594, 0]
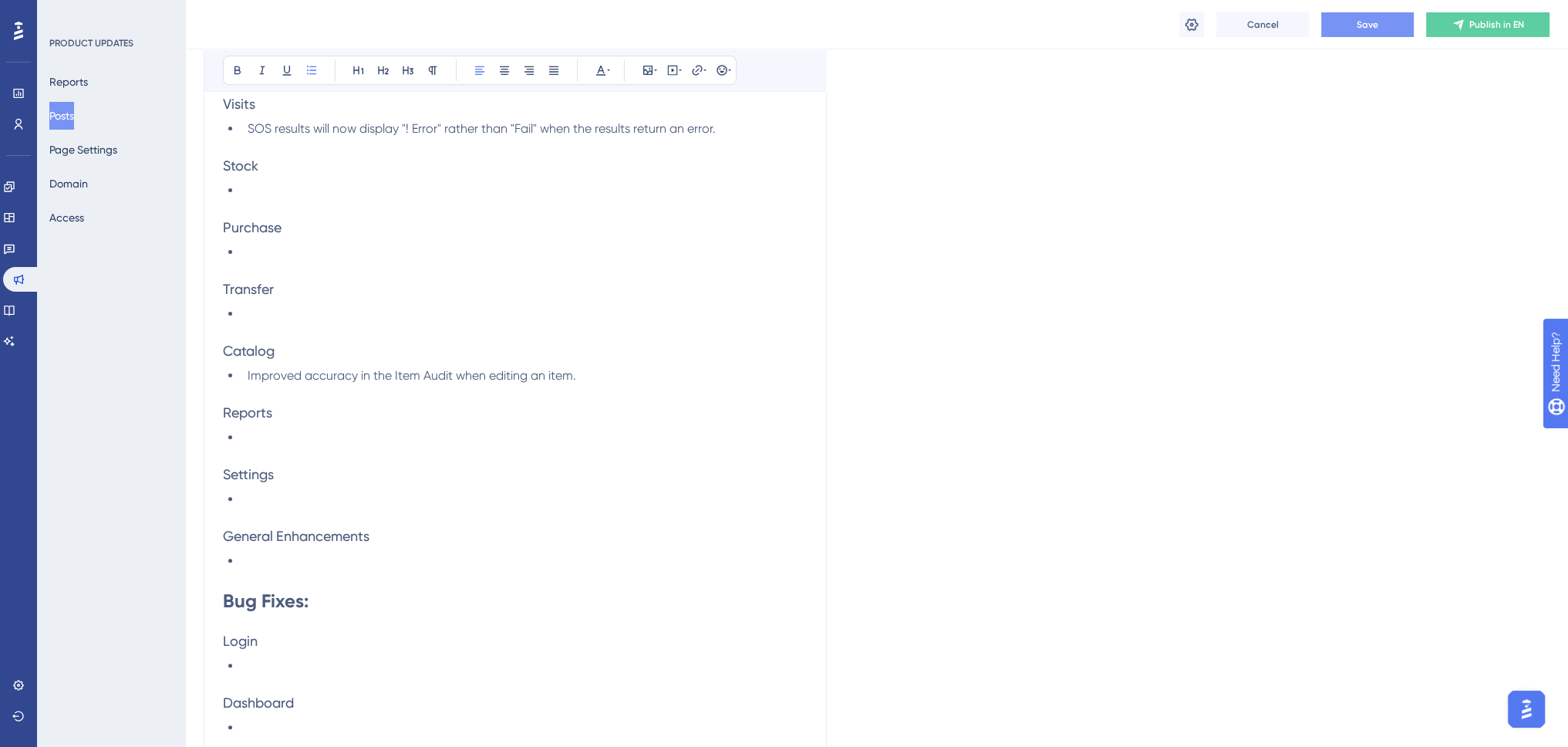
click at [737, 126] on li "SOS results will now display "! Error" rather than "Fail" when the results retu…" at bounding box center [524, 129] width 566 height 19
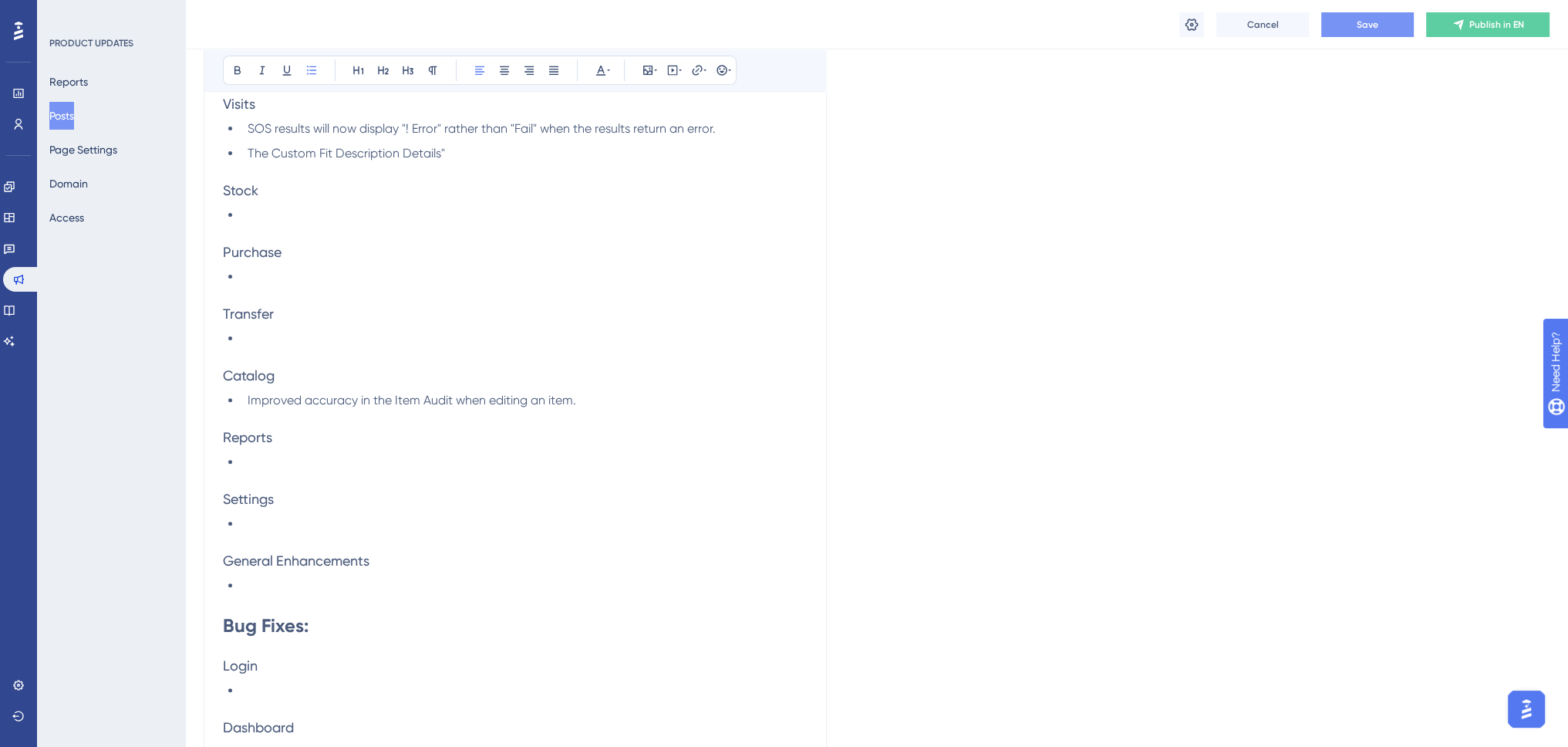
drag, startPoint x: 268, startPoint y: 156, endPoint x: 282, endPoint y: 152, distance: 14.6
click at [268, 157] on span "The Custom Fit Description Details"" at bounding box center [347, 154] width 198 height 15
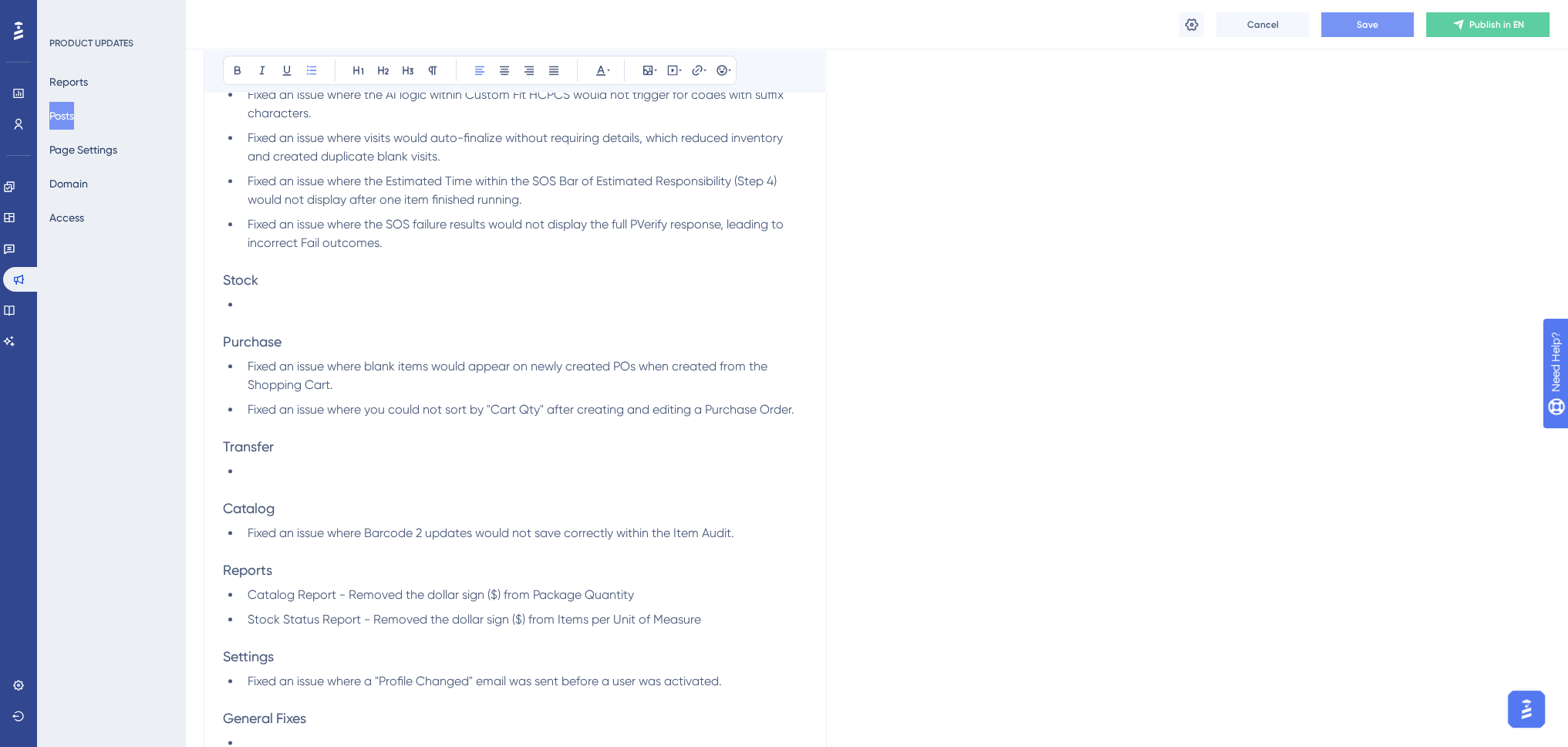
scroll to position [1597, 0]
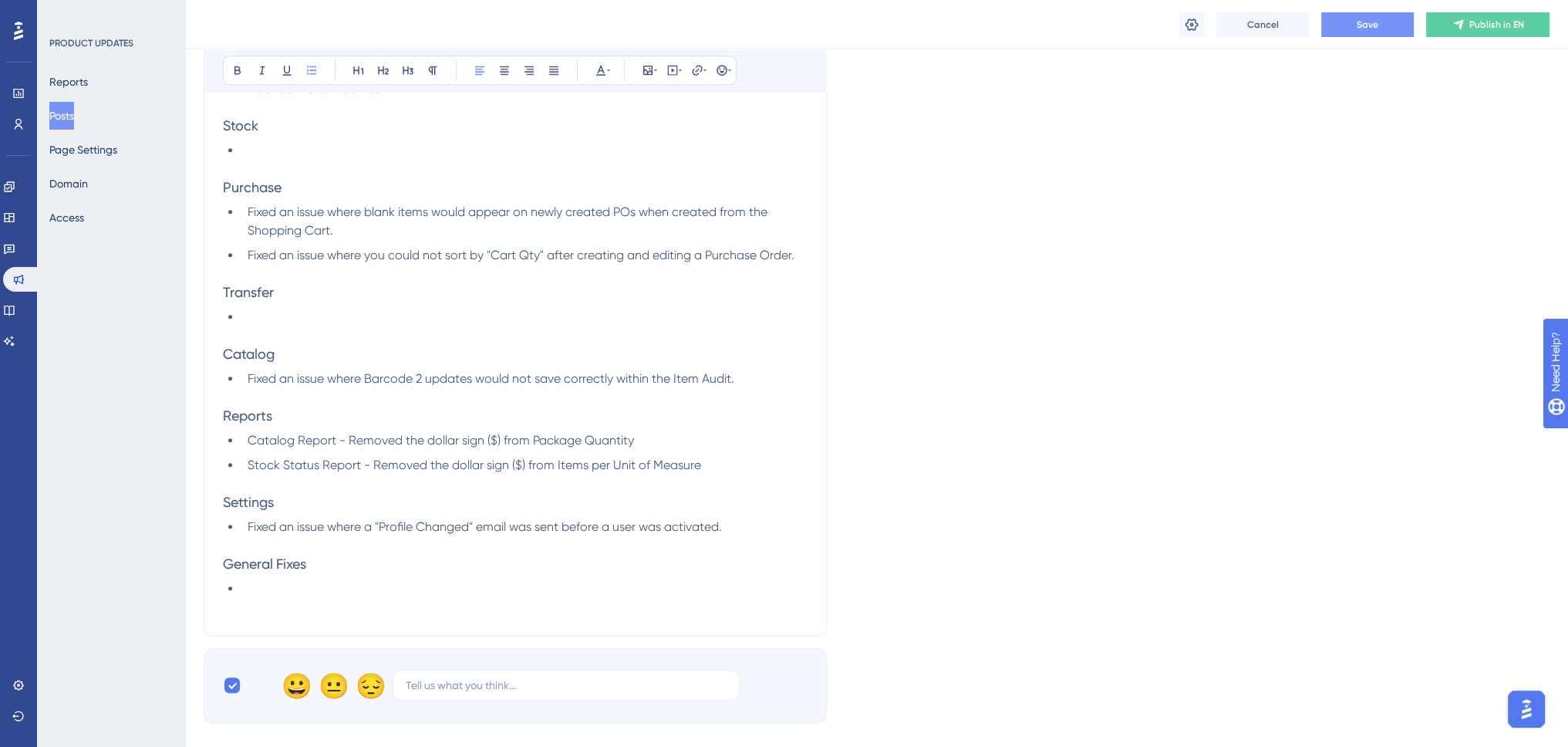
click at [780, 521] on li "Fixed an issue where a "Profile Changed" email was sent before a user was activ…" at bounding box center [524, 527] width 566 height 19
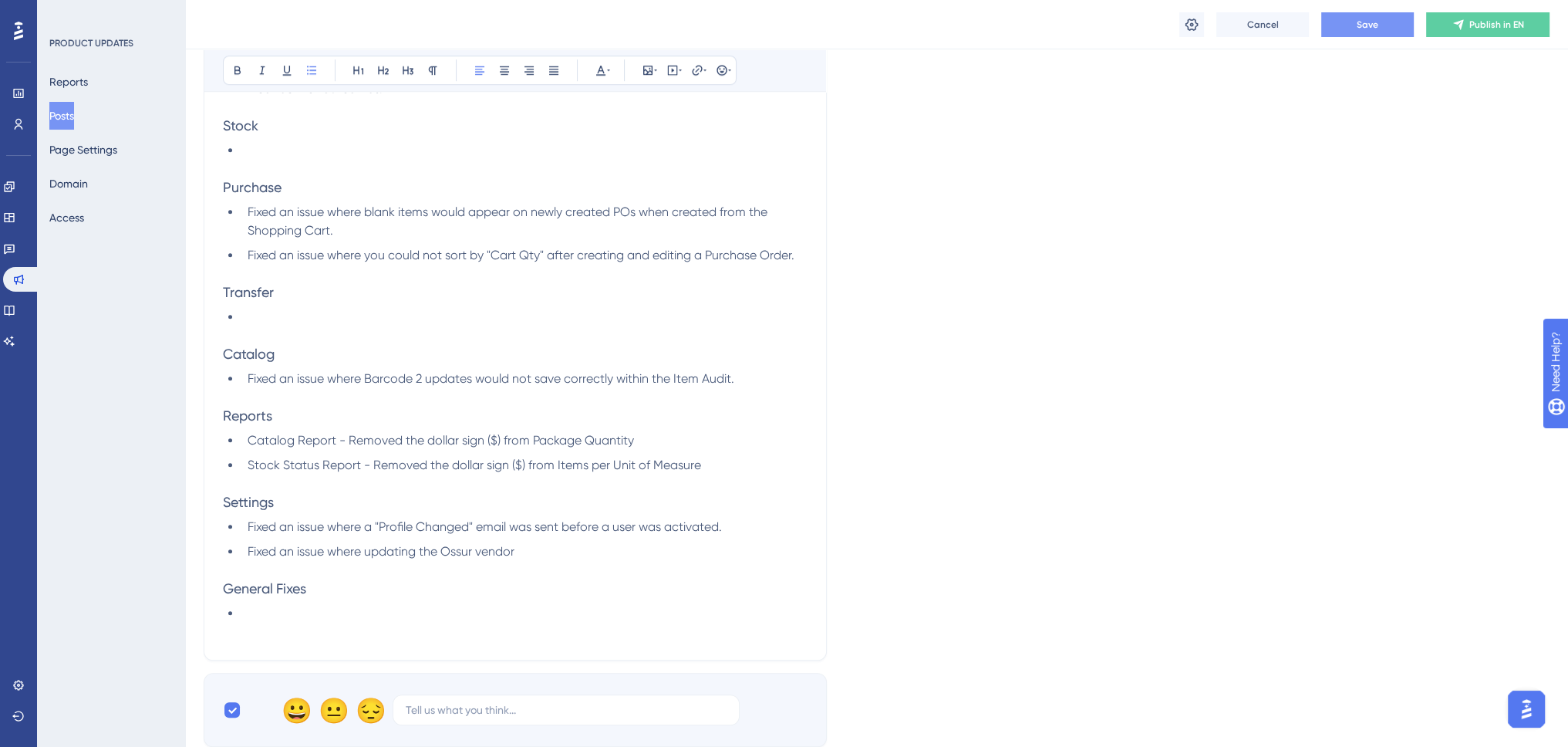
click at [539, 554] on li "Fixed an issue where updating the Ossur vendor" at bounding box center [524, 552] width 566 height 19
click at [525, 547] on span "Fixed an issue where updating the Ossur vendor Order Method from EDI to Email" at bounding box center [472, 551] width 448 height 15
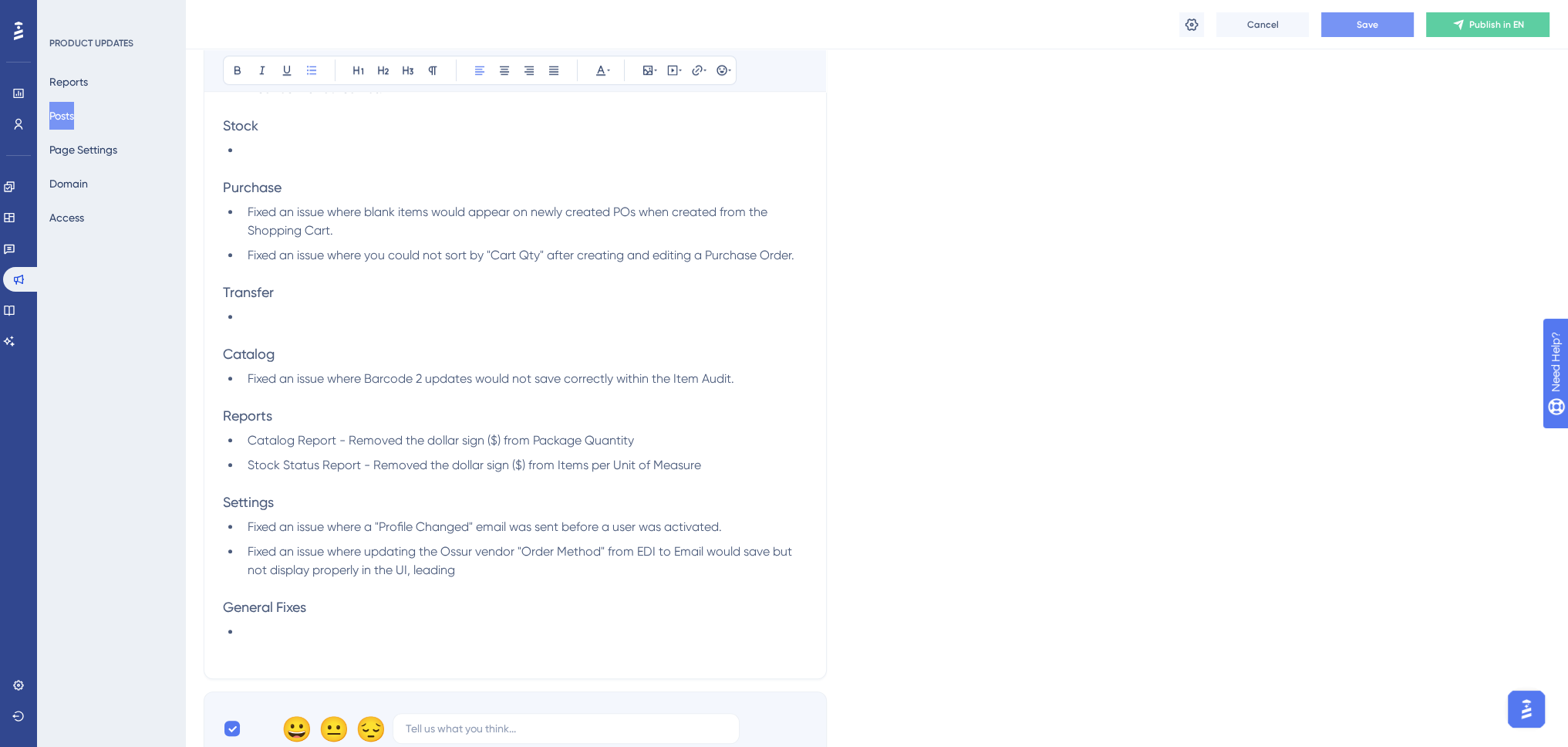
drag, startPoint x: 636, startPoint y: 566, endPoint x: 268, endPoint y: 566, distance: 368.0
click at [268, 566] on li "Fixed an issue where updating the Ossur vendor "Order Method" from EDI to Email…" at bounding box center [524, 560] width 566 height 37
click at [1353, 28] on button "Save" at bounding box center [1367, 24] width 92 height 24
